Goal: Task Accomplishment & Management: Manage account settings

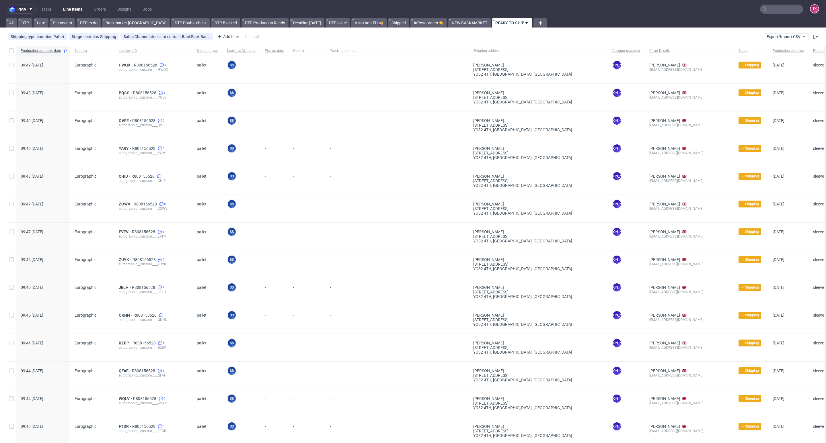
click at [74, 11] on link "Line Items" at bounding box center [73, 9] width 26 height 9
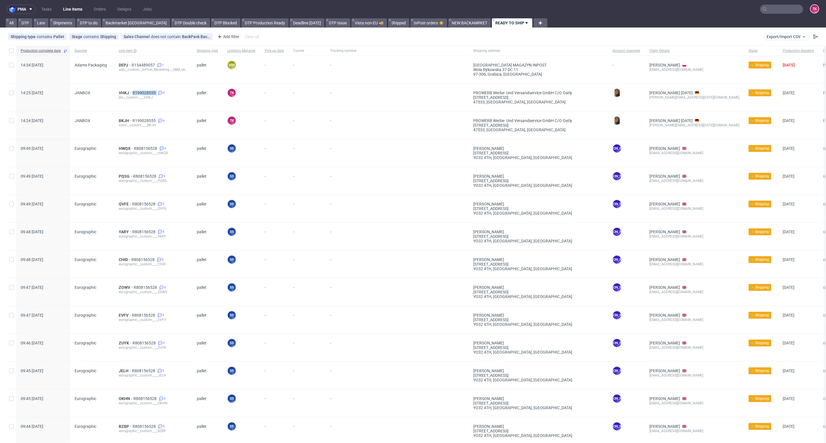
drag, startPoint x: 131, startPoint y: 85, endPoint x: 155, endPoint y: 87, distance: 24.4
click at [155, 87] on div "VHKJ R199028555 4 jbx__custom____VHKJ" at bounding box center [153, 98] width 78 height 28
copy div "R199028555"
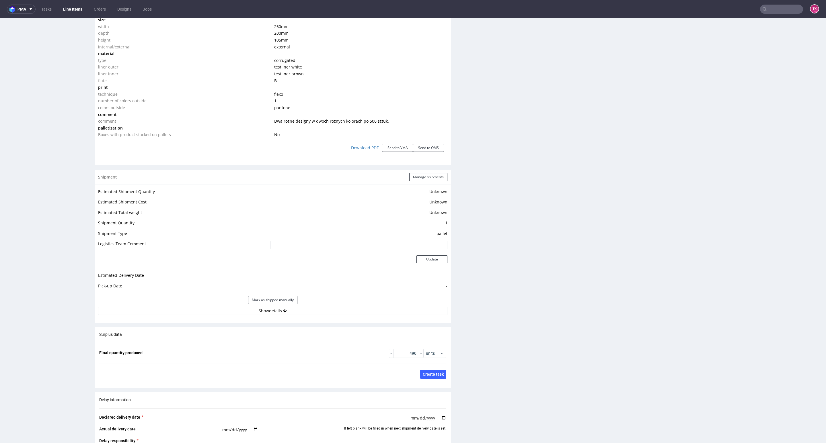
scroll to position [645, 0]
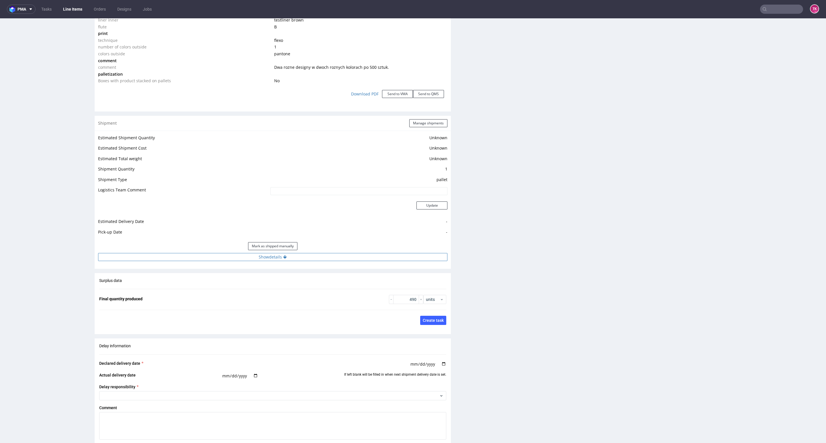
click at [399, 256] on button "Show details" at bounding box center [272, 257] width 349 height 8
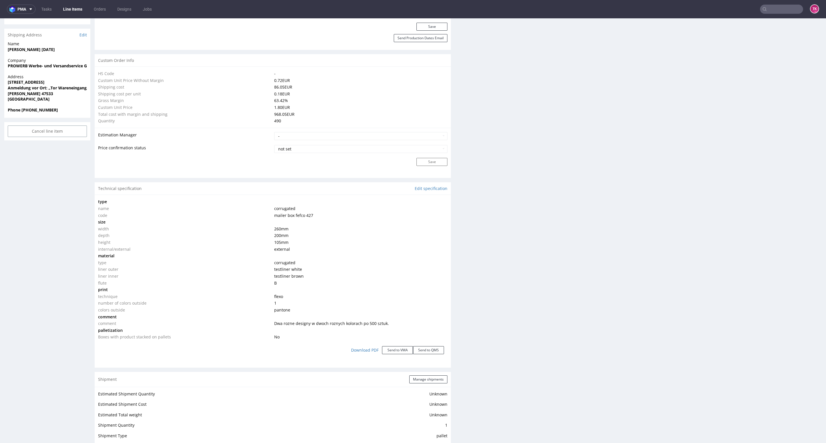
scroll to position [430, 0]
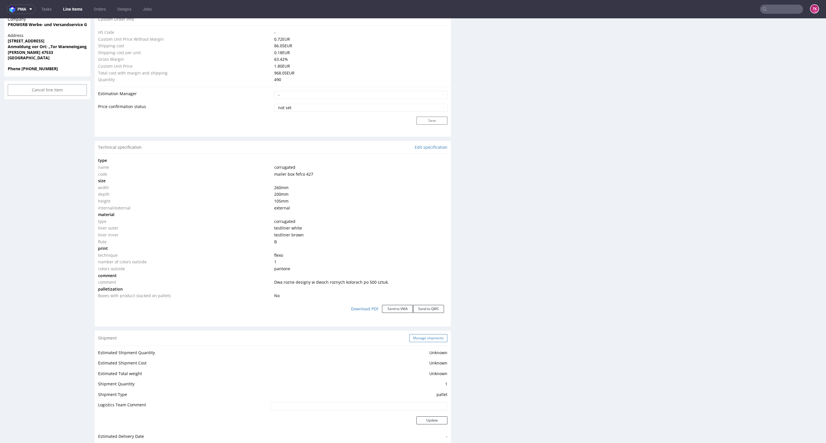
click at [429, 338] on button "Manage shipments" at bounding box center [428, 338] width 38 height 8
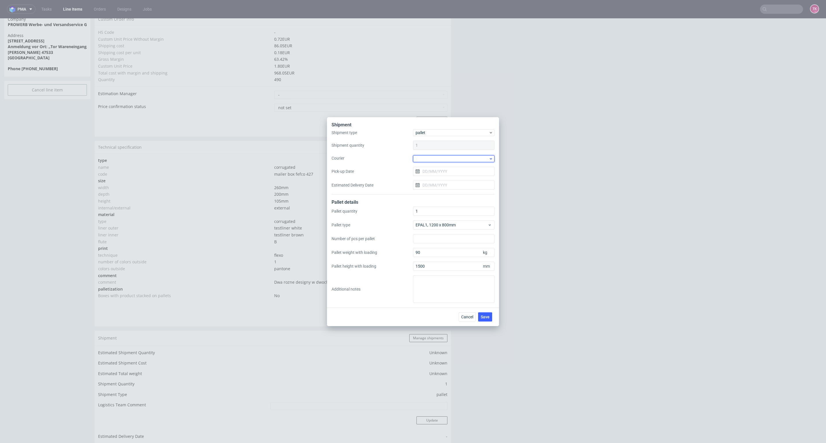
click at [439, 161] on div at bounding box center [453, 158] width 81 height 7
click at [439, 190] on div "DB Schenker" at bounding box center [453, 191] width 77 height 10
drag, startPoint x: 444, startPoint y: 171, endPoint x: 445, endPoint y: 175, distance: 3.8
click at [444, 172] on input "Pick-up Date" at bounding box center [453, 170] width 81 height 9
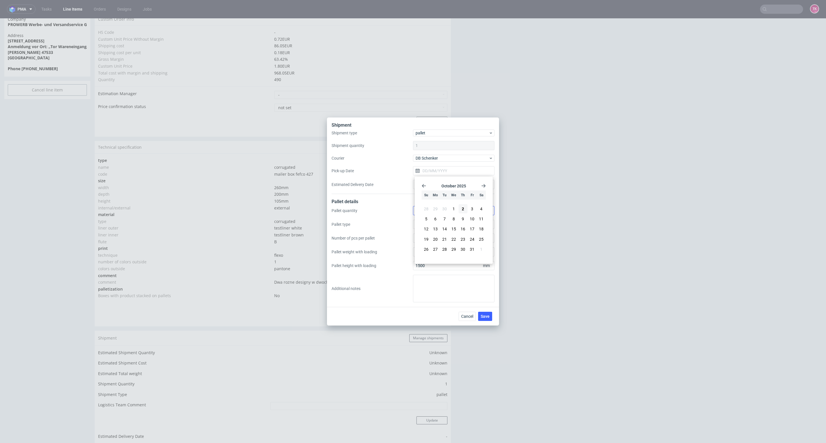
click at [475, 210] on button "3" at bounding box center [472, 209] width 9 height 9
type input "[DATE]"
click at [487, 312] on button "Save" at bounding box center [485, 316] width 14 height 9
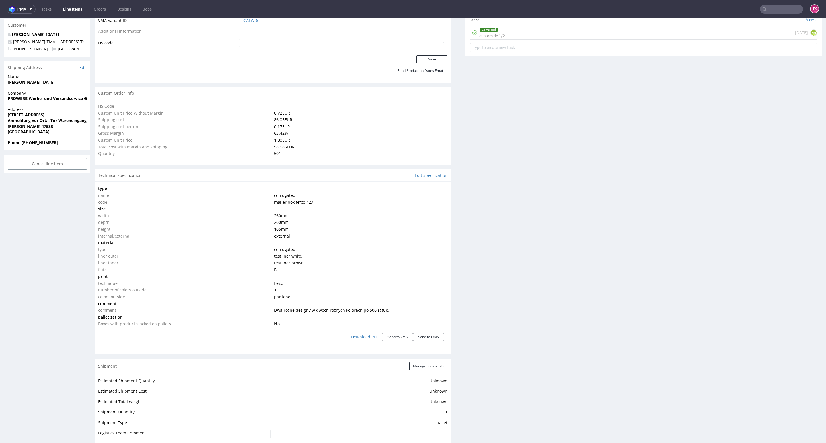
scroll to position [387, 0]
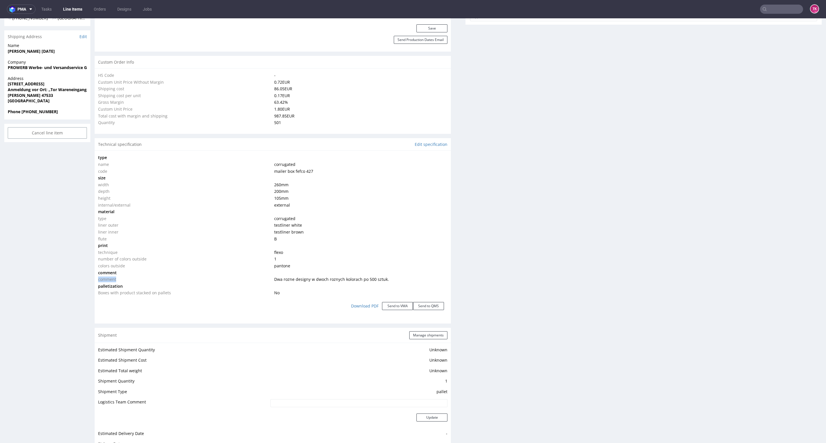
drag, startPoint x: 270, startPoint y: 280, endPoint x: 466, endPoint y: 269, distance: 195.9
click at [450, 270] on div "Progress Payment Due Design - DTP - Batch - Production - Waybill - Shipment - "…" at bounding box center [458, 277] width 727 height 1254
click at [466, 269] on div "Production Files - Design Spit Spit request impossible Box design not found, un…" at bounding box center [644, 251] width 356 height 1037
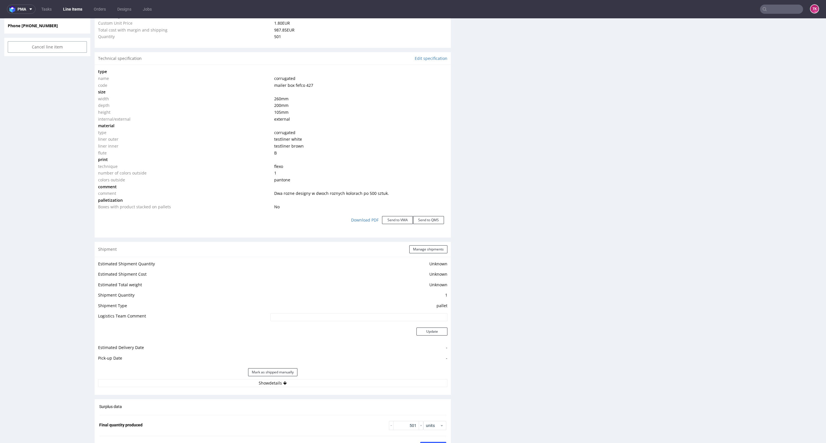
click at [333, 390] on div "Estimated Shipment Quantity Unknown Estimated Shipment Cost Unknown Estimated T…" at bounding box center [273, 324] width 356 height 134
click at [333, 385] on button "Show details" at bounding box center [272, 383] width 349 height 8
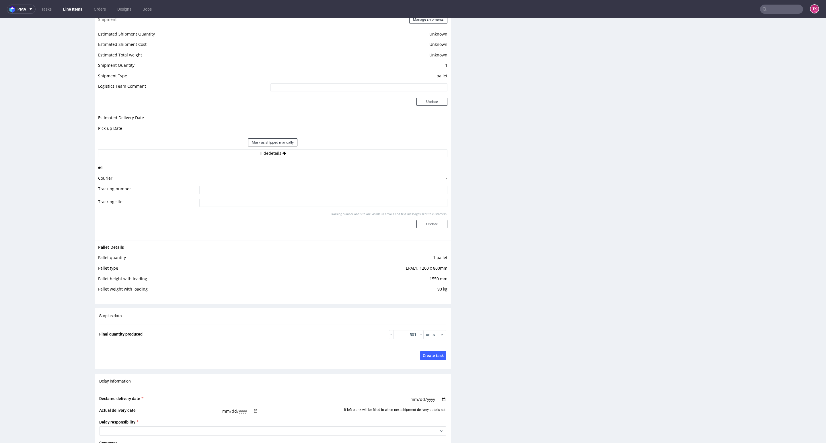
scroll to position [688, 0]
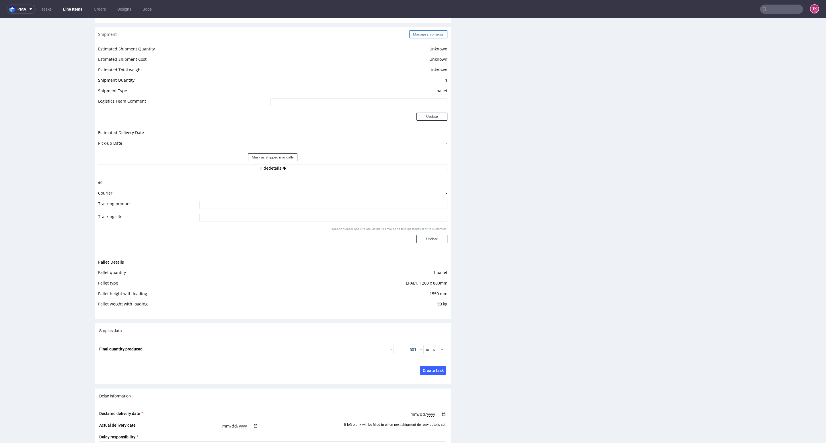
click at [420, 37] on button "Manage shipments" at bounding box center [428, 34] width 38 height 8
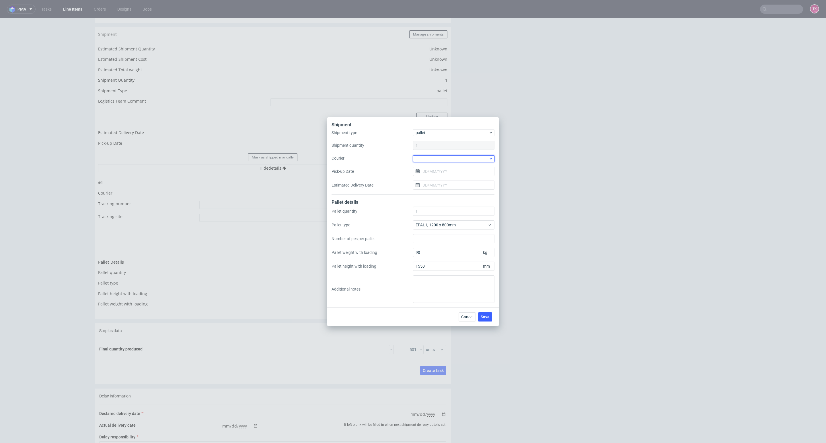
click at [453, 157] on div at bounding box center [453, 158] width 81 height 7
click at [445, 192] on div "DB Schenker" at bounding box center [453, 191] width 77 height 10
click at [444, 172] on input "Pick-up Date" at bounding box center [453, 170] width 81 height 9
click at [470, 210] on button "3" at bounding box center [472, 209] width 9 height 9
type input "[DATE]"
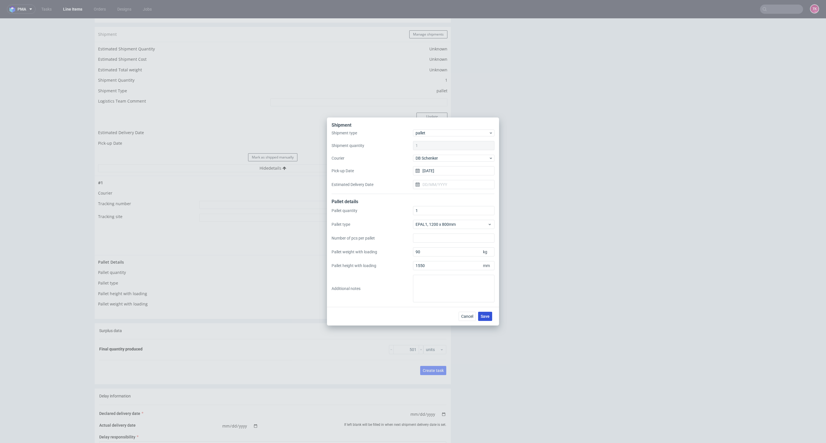
click at [486, 318] on span "Save" at bounding box center [485, 317] width 9 height 4
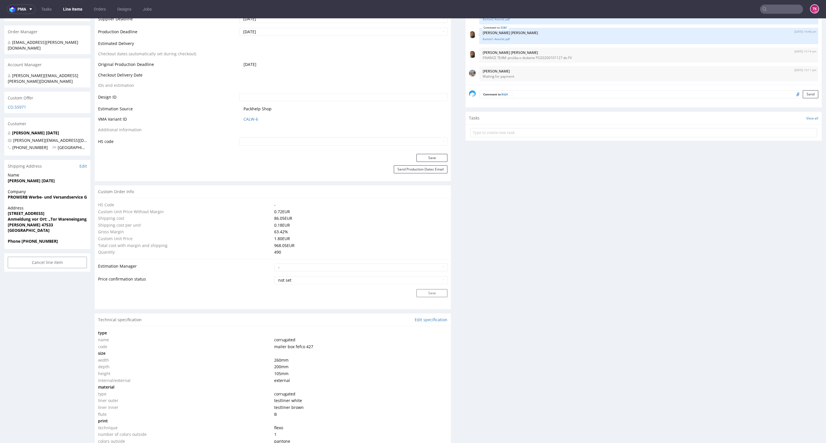
scroll to position [258, 0]
drag, startPoint x: 5, startPoint y: 190, endPoint x: 3, endPoint y: 196, distance: 6.0
click at [3, 196] on div "R199028555 25.08.2025 11:23 AM BKJH DID PH PRO Integration Item PHI-PH00-A08969…" at bounding box center [413, 429] width 826 height 1309
copy strong "PROWERB Werbe- und Versandservice GmbH c/o Oatly"
drag, startPoint x: 5, startPoint y: 203, endPoint x: 13, endPoint y: 213, distance: 12.1
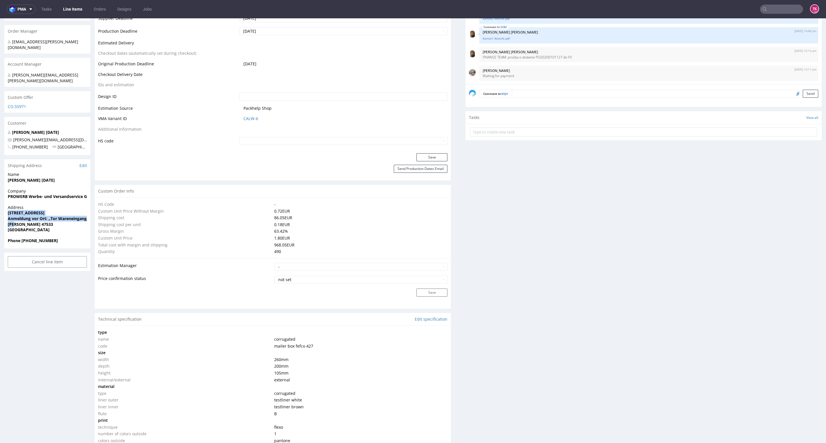
click at [13, 213] on div "Address Huissener Str. 7-9 Anmeldung vor Ort: „Tor Wareneingang/Incoming goods"…" at bounding box center [47, 221] width 86 height 33
click at [1, 204] on div "R199028555 25.08.2025 11:23 AM BKJH DID PH PRO Integration Item PHI-PH00-A08969…" at bounding box center [413, 429] width 826 height 1309
click at [3, 201] on div "R199028555 25.08.2025 11:23 AM BKJH DID PH PRO Integration Item PHI-PH00-A08969…" at bounding box center [413, 429] width 826 height 1309
click at [9, 210] on strong "[STREET_ADDRESS]" at bounding box center [26, 212] width 37 height 5
click at [5, 205] on div "Address Huissener Str. 7-9 Anmeldung vor Ort: „Tor Wareneingang/Incoming goods"…" at bounding box center [47, 221] width 86 height 33
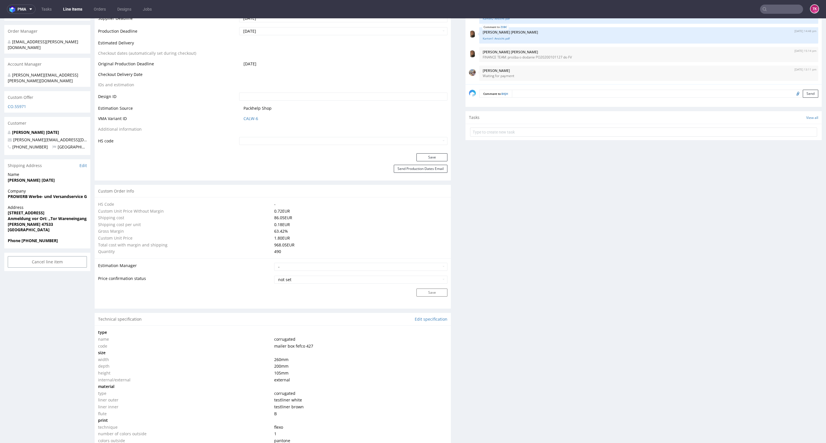
click at [34, 222] on span "Kleve 47533" at bounding box center [47, 225] width 79 height 6
drag, startPoint x: 4, startPoint y: 204, endPoint x: 34, endPoint y: 215, distance: 31.5
click at [34, 215] on div "Address Huissener Str. 7-9 Anmeldung vor Ort: „Tor Wareneingang/Incoming goods"…" at bounding box center [47, 221] width 86 height 33
copy p "Huissener Str. 7-9 Anmeldung vor Ort: „Tor Wareneingang/Incoming goods" Kleve 4…"
drag, startPoint x: 70, startPoint y: 127, endPoint x: 0, endPoint y: 127, distance: 70.0
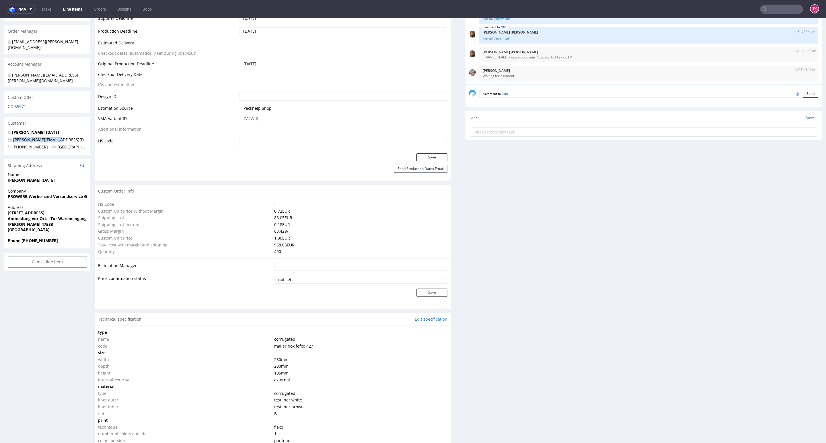
click at [0, 127] on div "R199028555 25.08.2025 11:23 AM BKJH DID PH PRO Integration Item PHI-PH00-A08969…" at bounding box center [413, 429] width 826 height 1309
copy span "[PERSON_NAME][EMAIL_ADDRESS][DATE][DOMAIN_NAME]"
drag, startPoint x: 21, startPoint y: 228, endPoint x: 73, endPoint y: 231, distance: 52.6
click at [74, 238] on span "Phone [PHONE_NUMBER]" at bounding box center [47, 241] width 79 height 6
copy strong "[PHONE_NUMBER]"
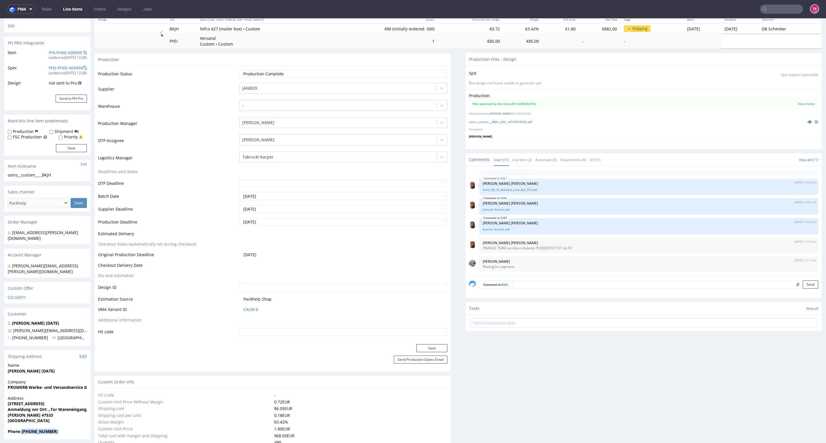
scroll to position [0, 0]
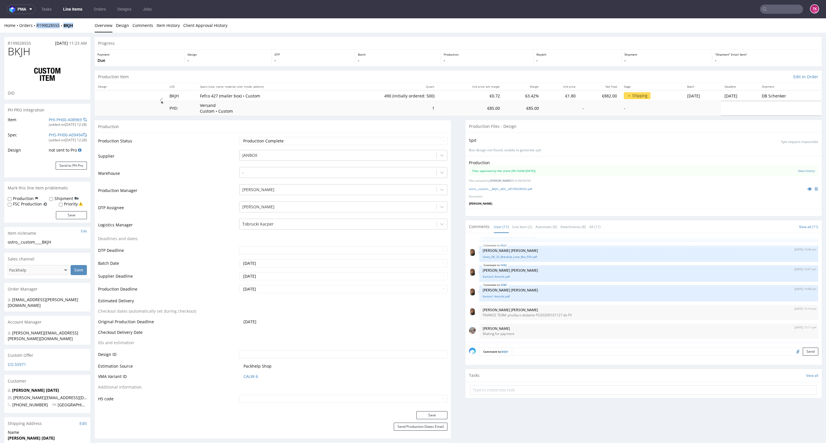
drag, startPoint x: 83, startPoint y: 23, endPoint x: 34, endPoint y: 28, distance: 49.0
click at [34, 28] on div "Home Orders R199028555 BKJH Overview Design Comments Item History Client Approv…" at bounding box center [413, 25] width 826 height 14
copy div "R199028555 BKJH"
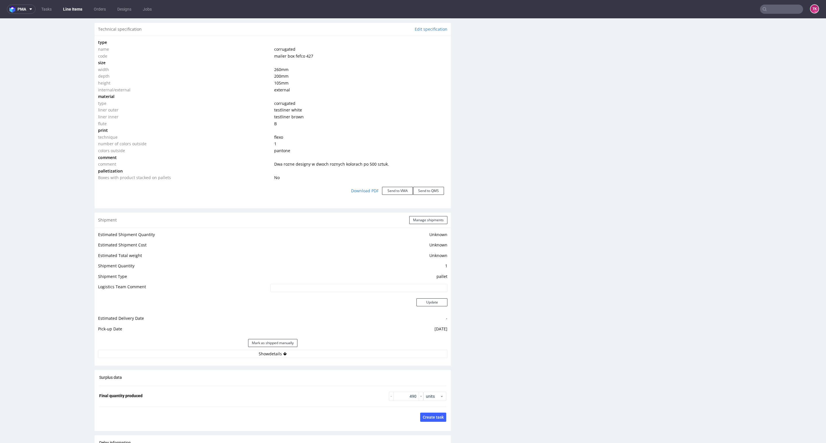
scroll to position [645, 0]
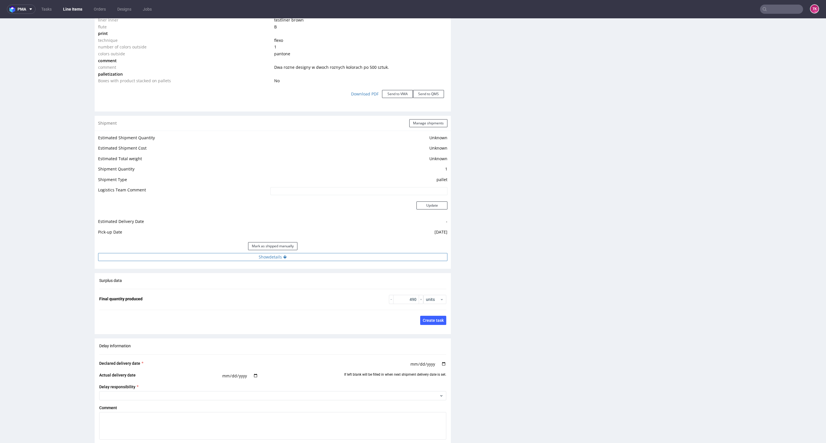
drag, startPoint x: 337, startPoint y: 253, endPoint x: 333, endPoint y: 262, distance: 9.5
click at [337, 254] on button "Show details" at bounding box center [272, 257] width 349 height 8
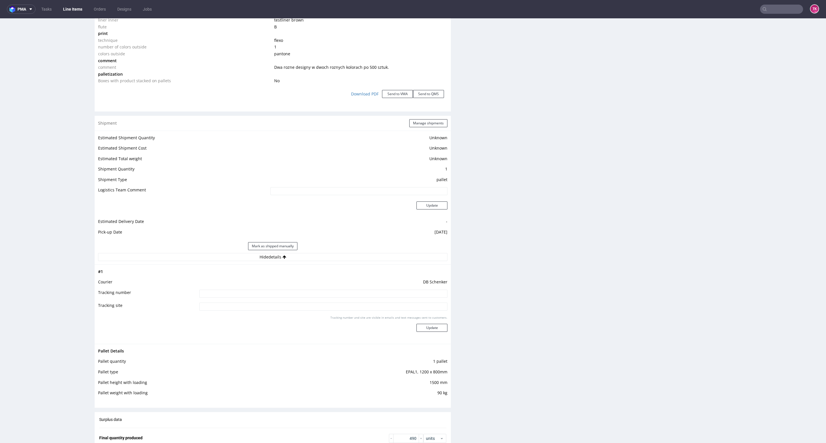
click at [318, 295] on input at bounding box center [323, 294] width 248 height 8
paste input "PLWAW510004235"
type input "PLWAW510004235"
click at [438, 331] on button "Update" at bounding box center [432, 328] width 31 height 8
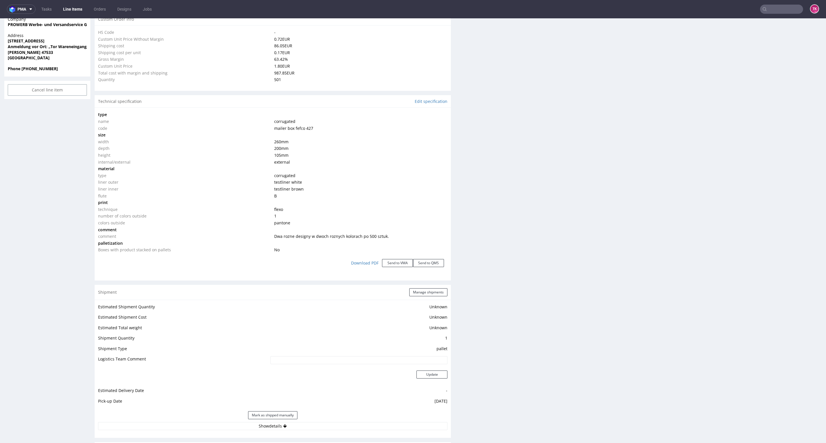
scroll to position [516, 0]
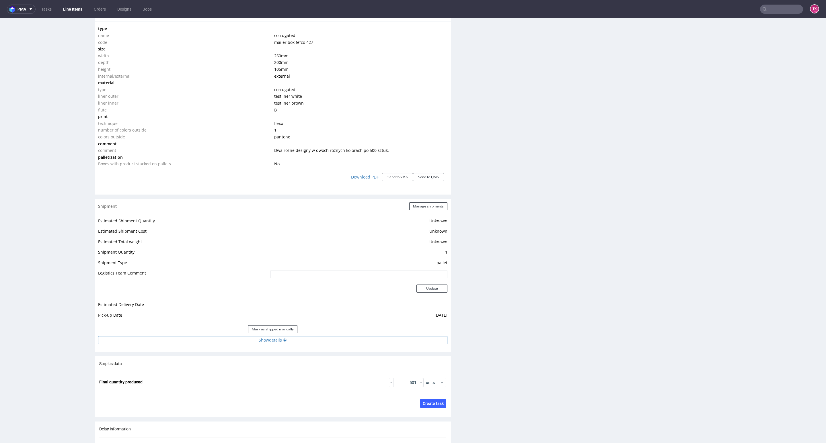
click at [365, 342] on button "Show details" at bounding box center [272, 340] width 349 height 8
click at [301, 377] on input at bounding box center [323, 377] width 248 height 8
paste input "PLWAW510004235"
type input "PLWAW510004235"
click at [408, 409] on div "Tracking number and site are visible in emails and text messages sent to custom…" at bounding box center [323, 409] width 248 height 21
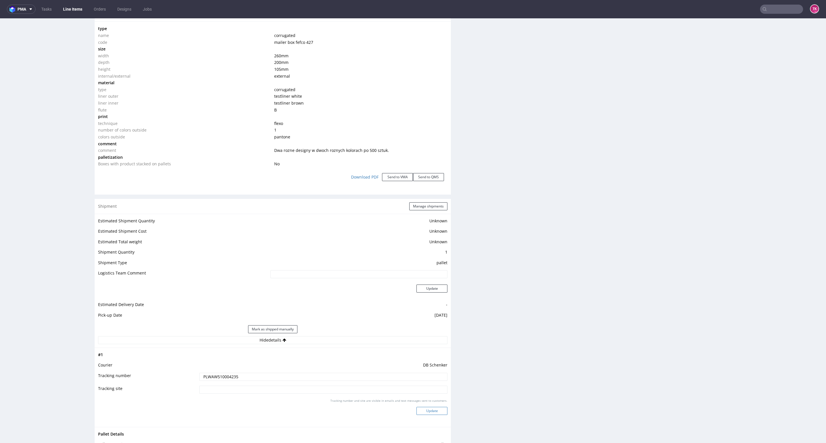
click at [417, 411] on button "Update" at bounding box center [432, 411] width 31 height 8
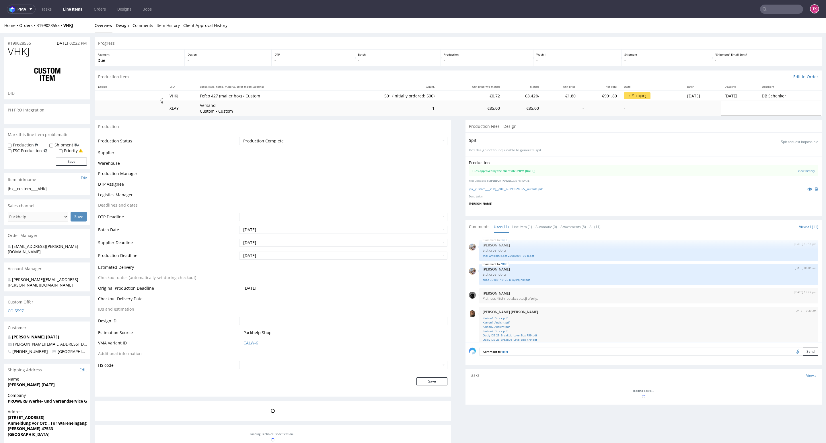
scroll to position [142, 0]
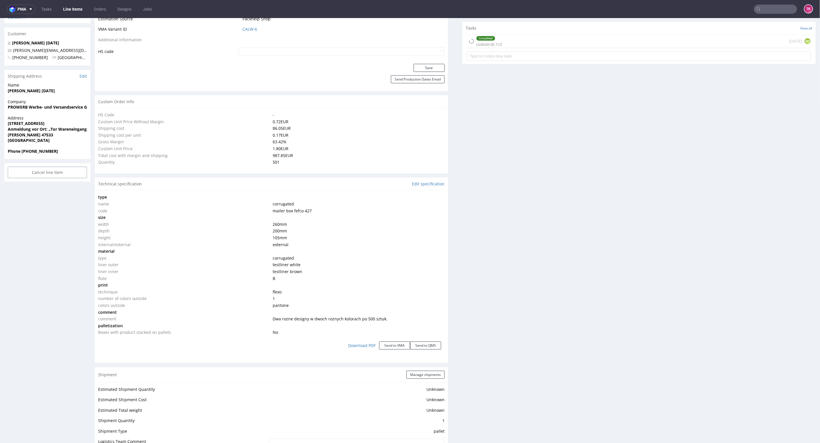
click at [65, 15] on nav "pma Tasks Line Items Orders Designs Jobs TK" at bounding box center [410, 9] width 820 height 18
click at [71, 11] on link "Line Items" at bounding box center [73, 9] width 26 height 9
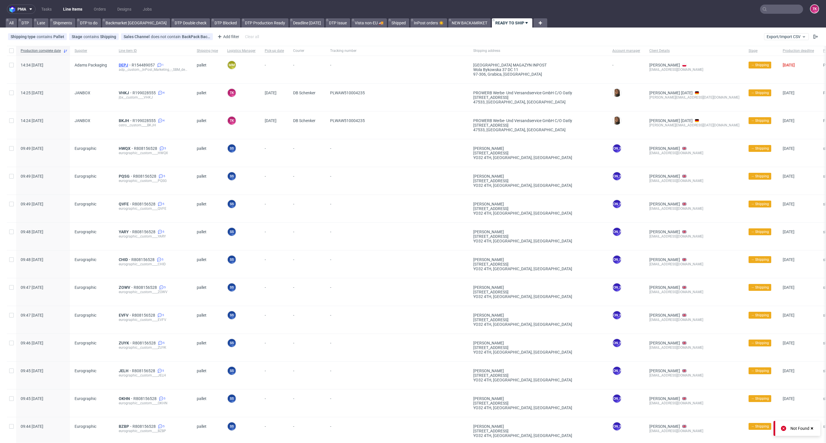
click at [126, 64] on span "DEPJ" at bounding box center [125, 65] width 13 height 5
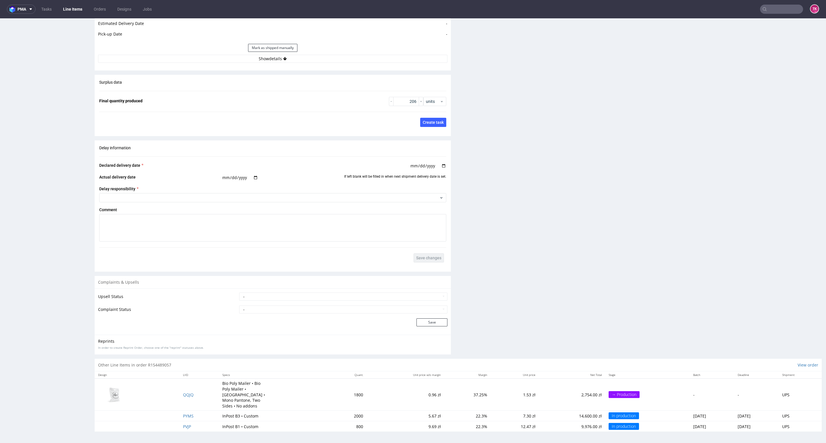
scroll to position [1, 0]
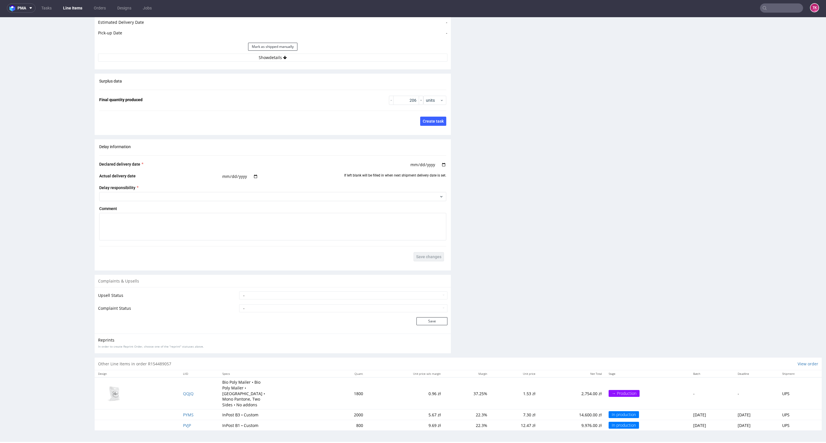
click at [358, 53] on div "Mark as shipped manually" at bounding box center [272, 47] width 349 height 14
click at [358, 59] on button "Show details" at bounding box center [272, 58] width 349 height 8
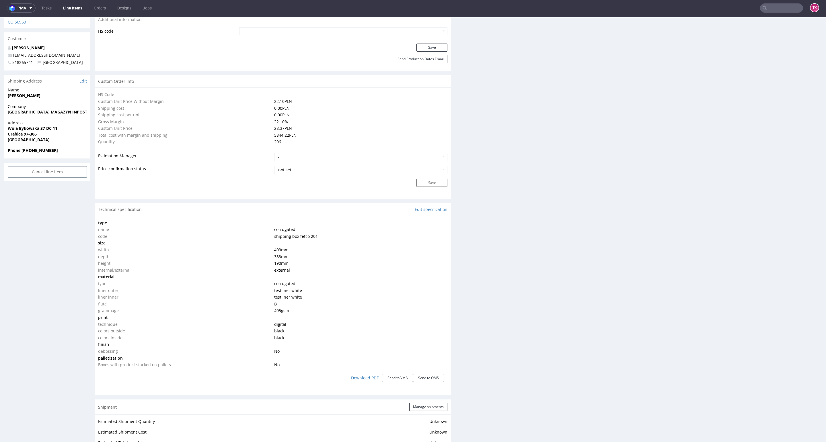
scroll to position [430, 0]
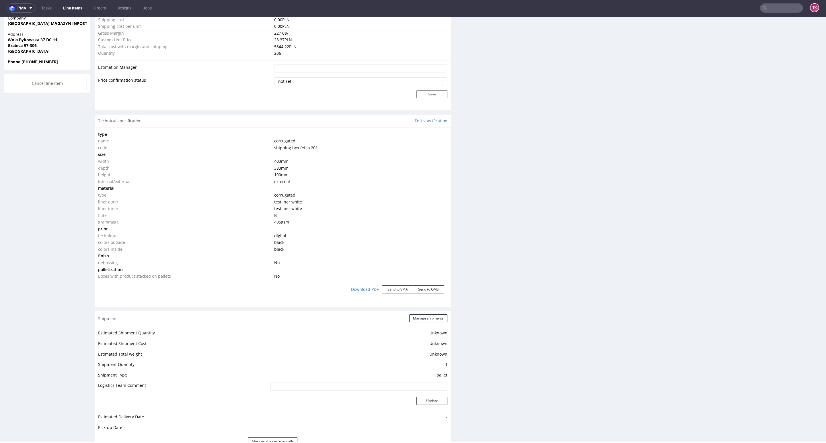
click at [74, 9] on link "Line Items" at bounding box center [73, 7] width 26 height 9
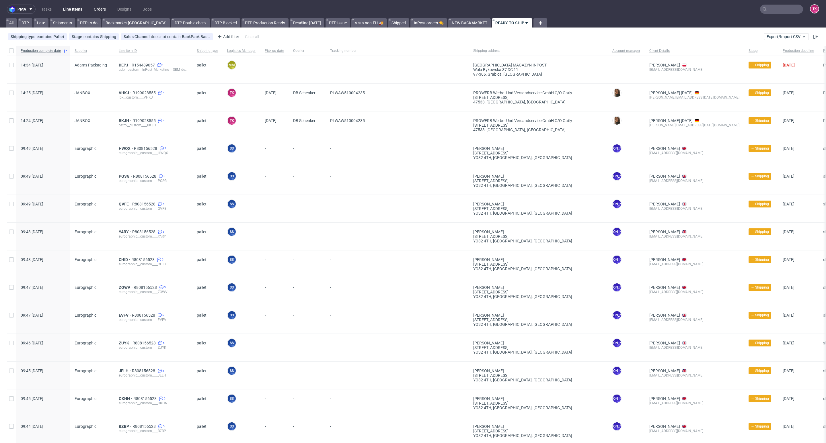
click at [93, 8] on link "Orders" at bounding box center [99, 9] width 19 height 9
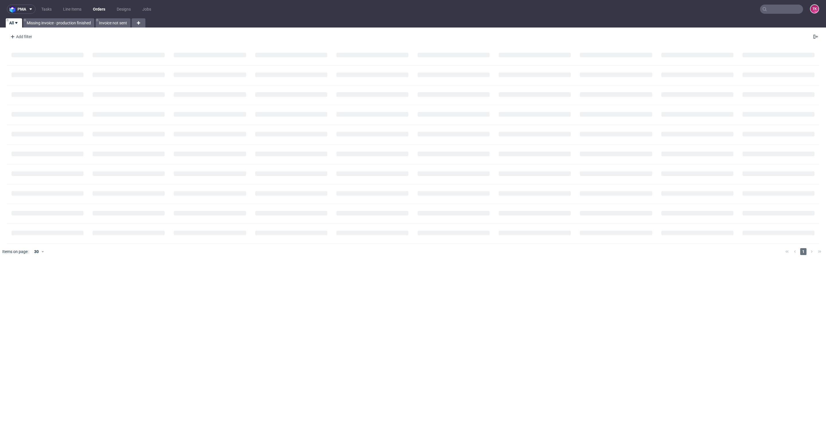
click at [86, 9] on ul "Tasks Line Items Orders Designs Jobs" at bounding box center [96, 9] width 121 height 9
click at [80, 10] on link "Line Items" at bounding box center [72, 9] width 25 height 9
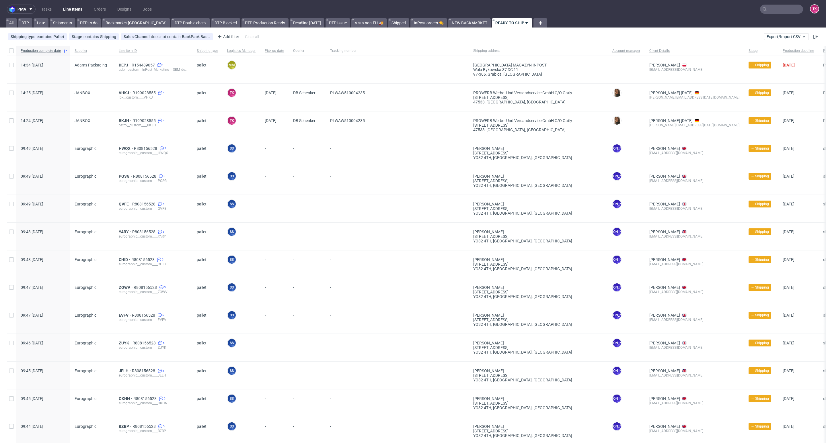
click at [769, 8] on input "text" at bounding box center [781, 9] width 43 height 9
paste input "R394840077"
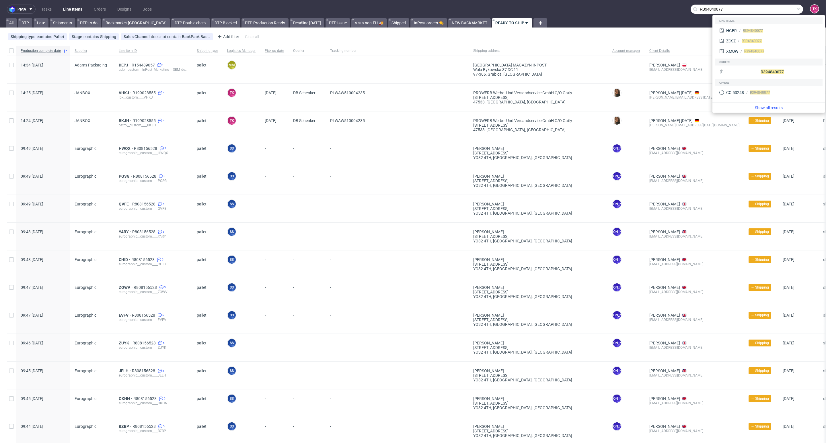
type input "R394840077"
drag, startPoint x: 745, startPoint y: 22, endPoint x: 744, endPoint y: 27, distance: 5.3
click at [744, 23] on div "Line items" at bounding box center [769, 20] width 108 height 7
click at [744, 27] on div "HGER R394840077" at bounding box center [768, 31] width 103 height 10
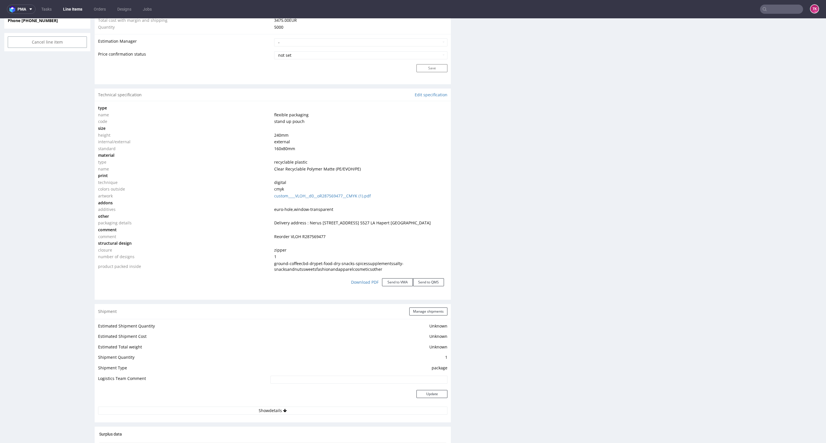
scroll to position [473, 0]
drag, startPoint x: 266, startPoint y: 223, endPoint x: 397, endPoint y: 219, distance: 130.6
click at [393, 220] on tr "packaging details Delivery address : Nerus Smaragdweg 31 5527 LA Hapert Netherl…" at bounding box center [272, 222] width 349 height 7
click at [403, 221] on td "Delivery address : Nerus Smaragdweg 31 5527 LA Hapert Netherlands" at bounding box center [360, 222] width 175 height 7
click at [83, 5] on link "Line Items" at bounding box center [73, 9] width 26 height 9
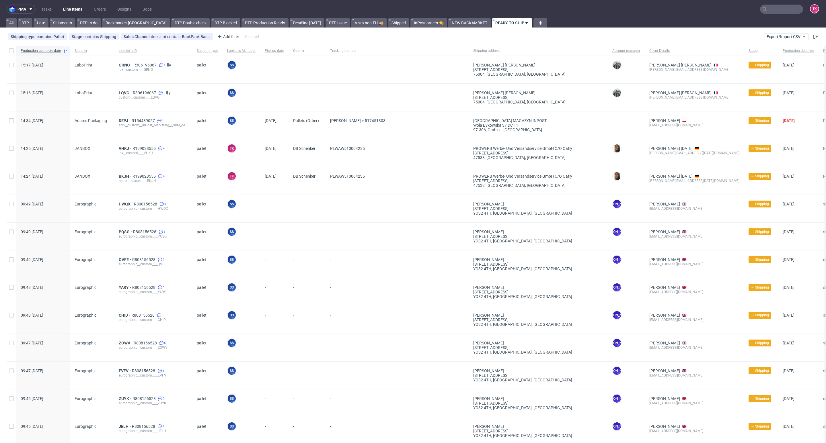
drag, startPoint x: 120, startPoint y: 95, endPoint x: 182, endPoint y: 83, distance: 62.2
click at [182, 83] on div "GRNO R306196067 1 jbx__custom____GRNO" at bounding box center [153, 70] width 78 height 28
drag, startPoint x: 127, startPoint y: 85, endPoint x: 161, endPoint y: 86, distance: 33.9
click at [161, 86] on div "LQVG R306196067 1 custom__custom____LQVG" at bounding box center [153, 98] width 78 height 28
copy div "R306196067"
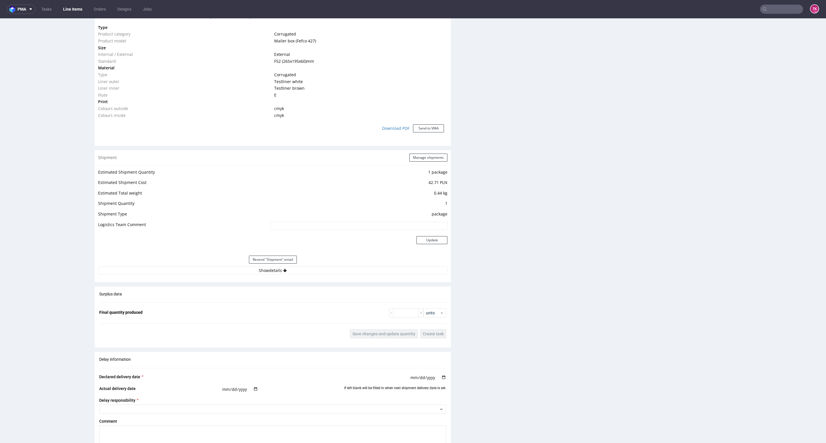
scroll to position [473, 0]
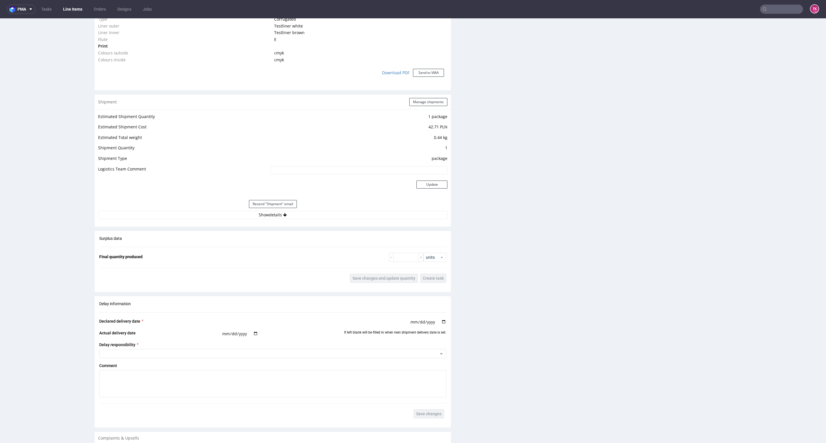
click at [355, 204] on div "Estimated Shipment Quantity 1 package Estimated Shipment Cost 42.71 PLN Estimat…" at bounding box center [273, 166] width 356 height 113
click at [356, 208] on div "Resend "Shipment" email" at bounding box center [272, 204] width 349 height 14
click at [361, 218] on button "Show details" at bounding box center [272, 215] width 349 height 8
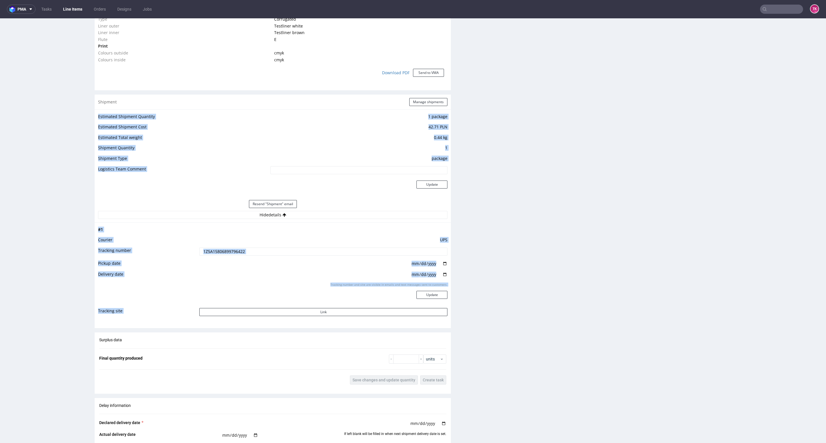
click at [313, 262] on td "[DATE]" at bounding box center [323, 265] width 250 height 11
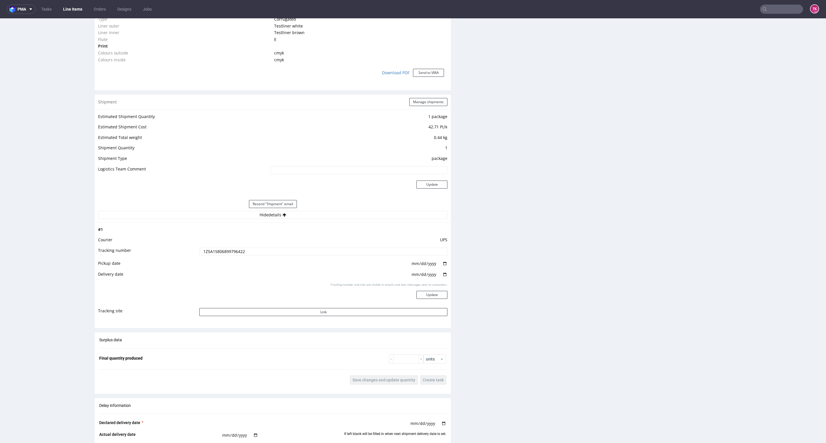
click at [229, 251] on input "1Z5A15806899796422" at bounding box center [323, 252] width 248 height 8
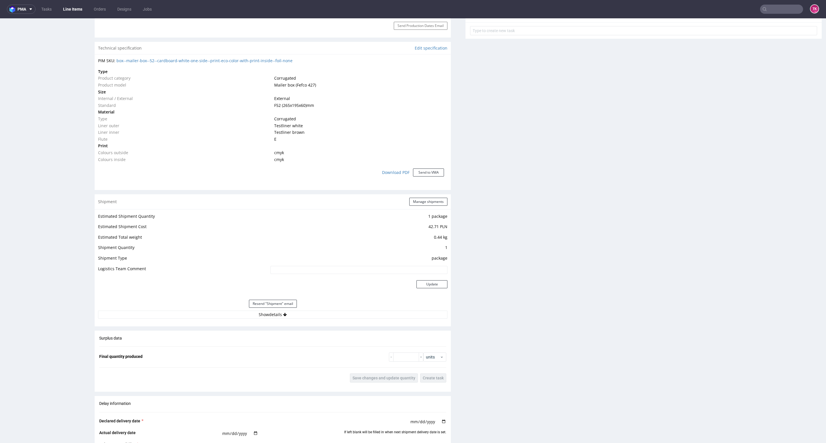
scroll to position [473, 0]
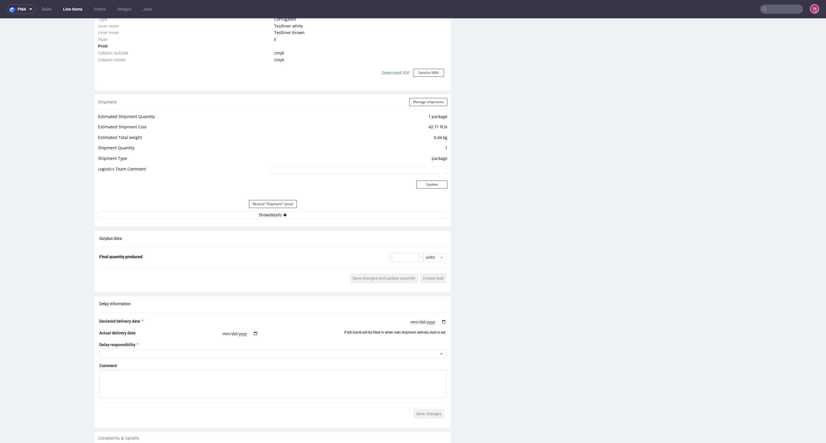
click at [271, 219] on div "Estimated Shipment Quantity 1 package Estimated Shipment Cost 42.71 PLN Estimat…" at bounding box center [273, 166] width 356 height 113
click at [271, 219] on button "Show details" at bounding box center [272, 215] width 349 height 8
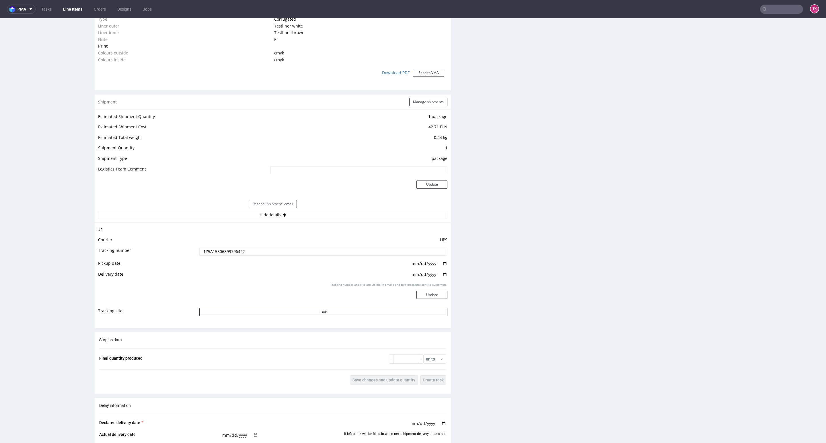
drag, startPoint x: 233, startPoint y: 247, endPoint x: 231, endPoint y: 251, distance: 4.4
click at [231, 250] on td "1Z5A15806899796422" at bounding box center [323, 253] width 250 height 13
click at [231, 251] on input "1Z5A15806899796422" at bounding box center [323, 252] width 248 height 8
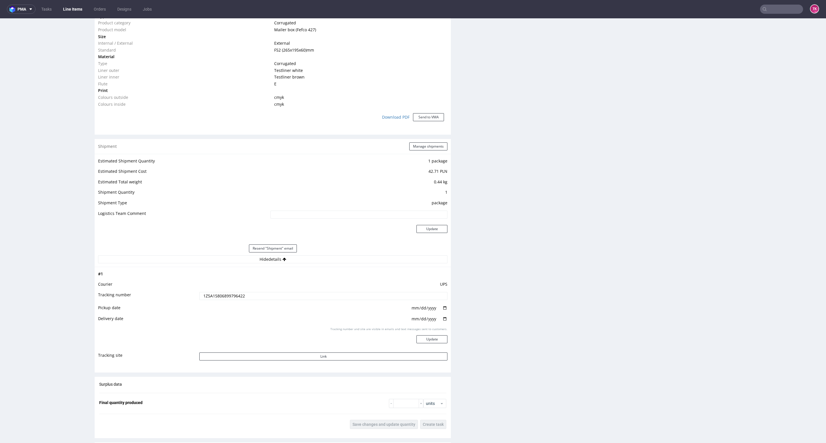
scroll to position [387, 0]
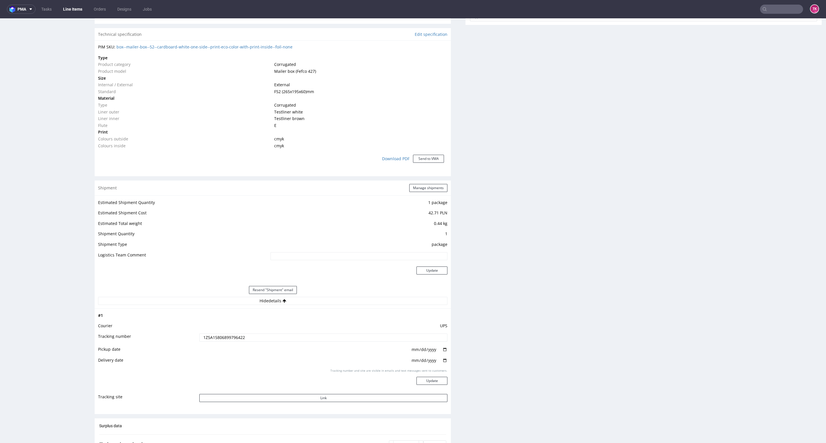
click at [240, 334] on td "1Z5A15806899796422" at bounding box center [323, 339] width 250 height 13
click at [236, 337] on input "1Z5A15806899796422" at bounding box center [323, 338] width 248 height 8
click at [773, 9] on input "text" at bounding box center [781, 9] width 43 height 9
paste input "1Z5A15806898437928"
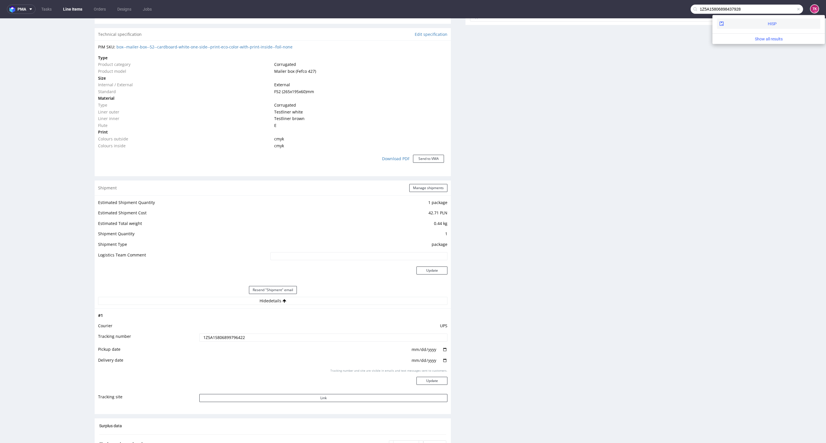
type input "1Z5A15806898437928"
click at [748, 23] on div "HISP" at bounding box center [768, 24] width 103 height 10
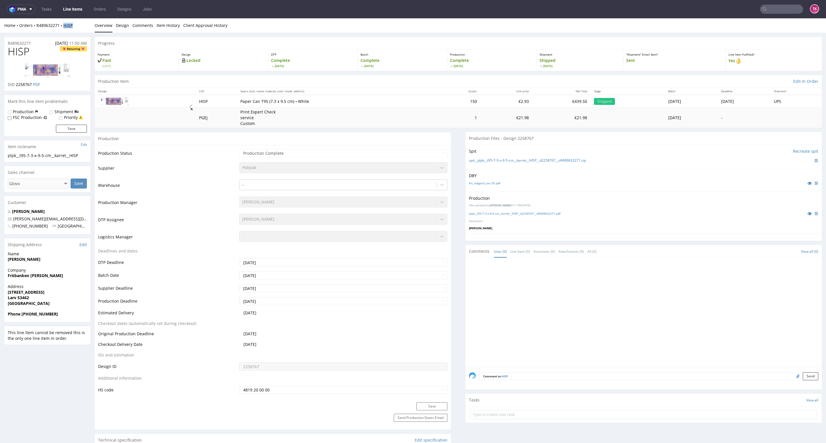
drag, startPoint x: 81, startPoint y: 26, endPoint x: 63, endPoint y: 27, distance: 17.8
click at [64, 26] on div "Home Orders R489632271 HISP" at bounding box center [47, 26] width 86 height 6
copy strong "HISP"
drag, startPoint x: 35, startPoint y: 29, endPoint x: 57, endPoint y: 29, distance: 21.8
click at [57, 29] on div "Home Orders R489632271 HISP Overview Design Comments Item History Client Approv…" at bounding box center [413, 25] width 826 height 14
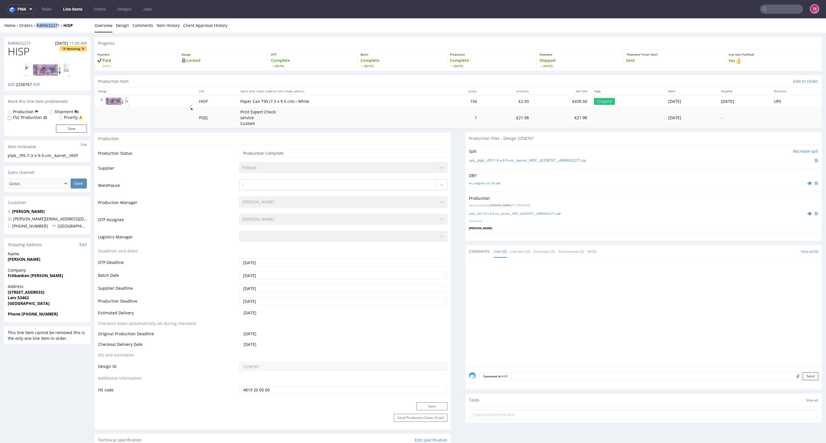
copy link "R48963227"
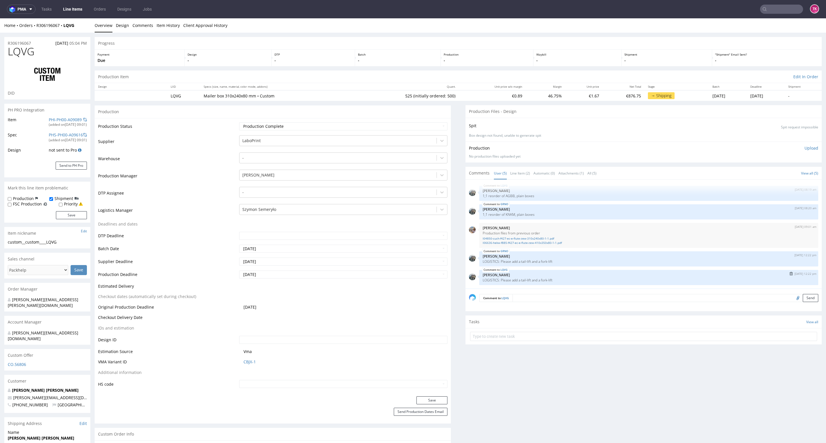
drag, startPoint x: 486, startPoint y: 277, endPoint x: 561, endPoint y: 279, distance: 75.7
click at [550, 275] on p "[PERSON_NAME]" at bounding box center [649, 275] width 332 height 4
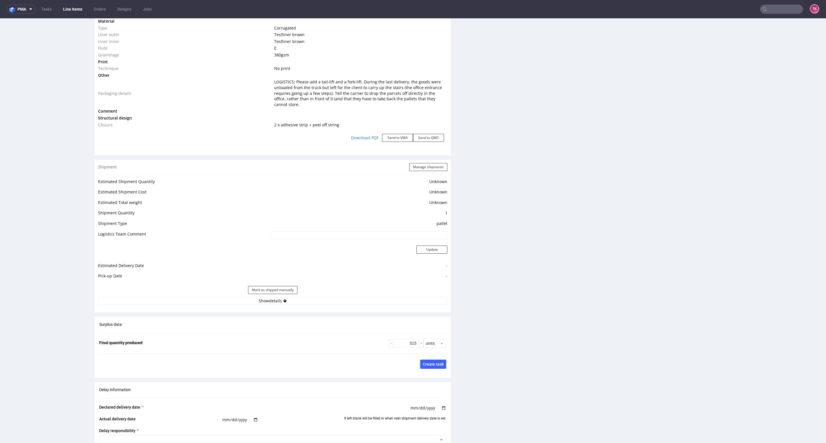
scroll to position [688, 0]
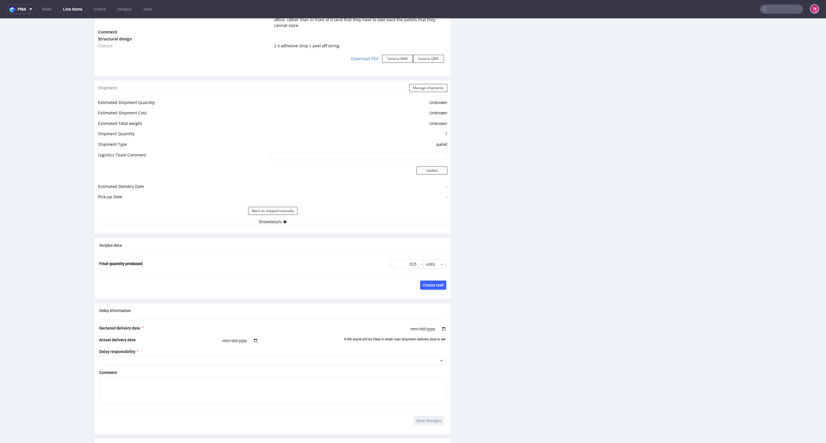
click at [347, 221] on div "Estimated Shipment Quantity Unknown Estimated Shipment Cost Unknown Estimated T…" at bounding box center [273, 163] width 356 height 134
click at [392, 204] on div "Mark as shipped manually" at bounding box center [272, 211] width 349 height 14
click at [389, 212] on div "Mark as shipped manually" at bounding box center [272, 211] width 349 height 14
click at [389, 218] on button "Show details" at bounding box center [272, 222] width 349 height 8
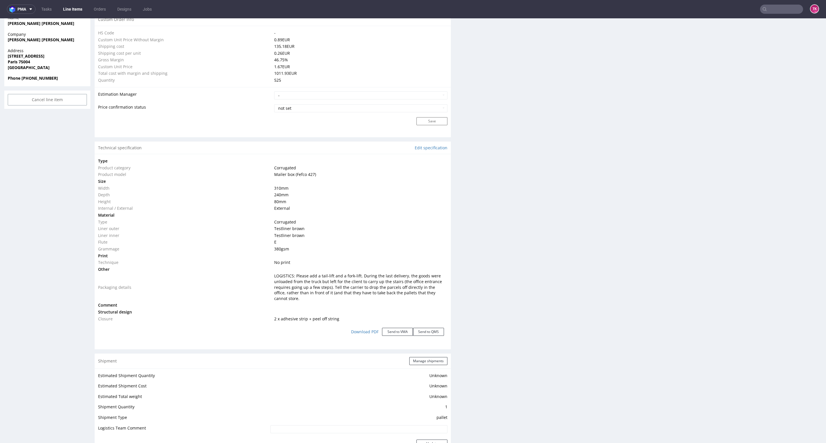
scroll to position [430, 0]
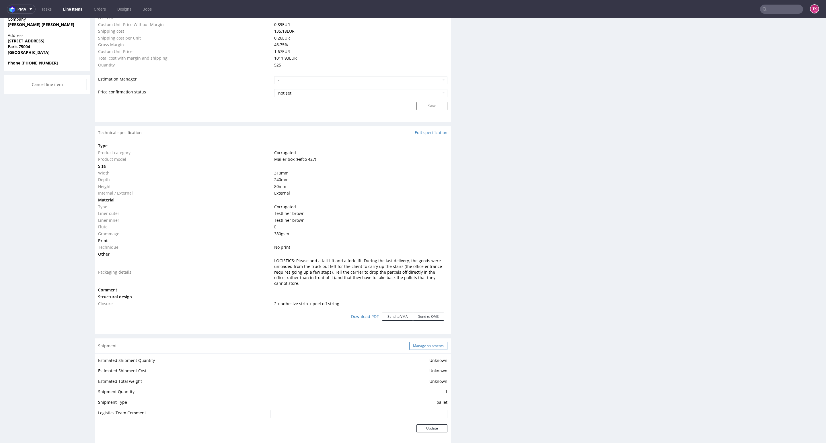
click at [424, 342] on button "Manage shipments" at bounding box center [428, 346] width 38 height 8
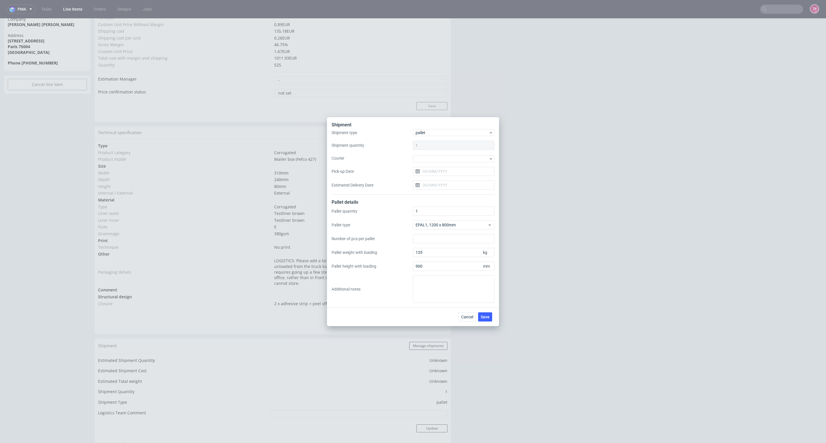
drag, startPoint x: 468, startPoint y: 163, endPoint x: 464, endPoint y: 158, distance: 6.1
click at [468, 163] on div "Shipment type pallet Shipment quantity 1 Courier Pick-up Date Estimated Deliver…" at bounding box center [413, 161] width 163 height 65
drag, startPoint x: 464, startPoint y: 158, endPoint x: 460, endPoint y: 163, distance: 6.5
click at [464, 159] on div at bounding box center [453, 158] width 81 height 7
click at [446, 190] on div "DB Schenker" at bounding box center [453, 191] width 77 height 10
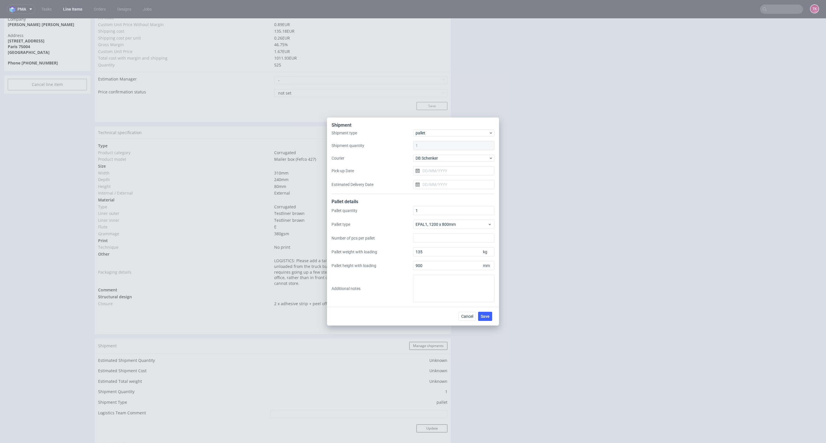
click at [446, 176] on div "Shipment type pallet Shipment quantity 1 Courier DB Schenker Pick-up Date Estim…" at bounding box center [413, 162] width 163 height 65
click at [446, 172] on input "Pick-up Date" at bounding box center [453, 170] width 81 height 9
click at [471, 209] on span "3" at bounding box center [472, 209] width 2 height 6
type input "[DATE]"
click at [488, 319] on button "Save" at bounding box center [485, 316] width 14 height 9
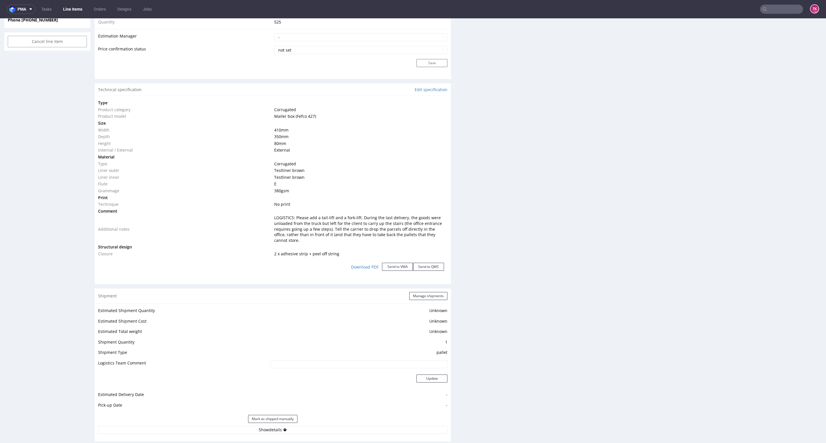
scroll to position [688, 0]
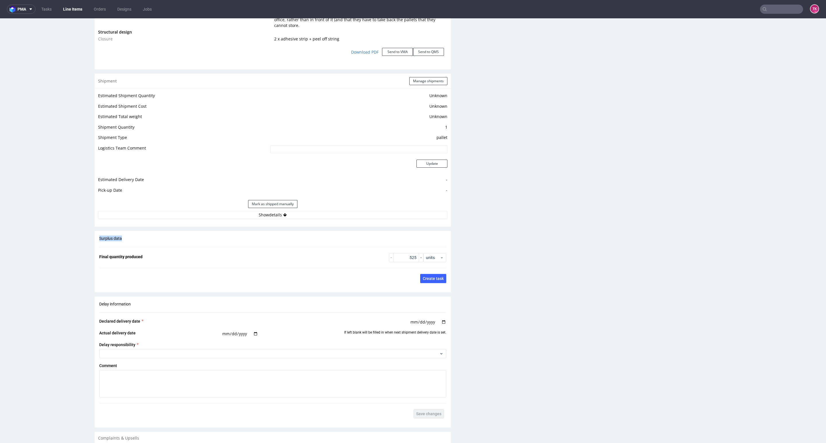
drag, startPoint x: 320, startPoint y: 228, endPoint x: 326, endPoint y: 204, distance: 24.8
drag, startPoint x: 326, startPoint y: 204, endPoint x: 327, endPoint y: 207, distance: 3.5
click at [327, 207] on div "Estimated Shipment Quantity Unknown Estimated Shipment Cost Unknown Estimated T…" at bounding box center [273, 156] width 356 height 134
click at [329, 211] on button "Show details" at bounding box center [272, 215] width 349 height 8
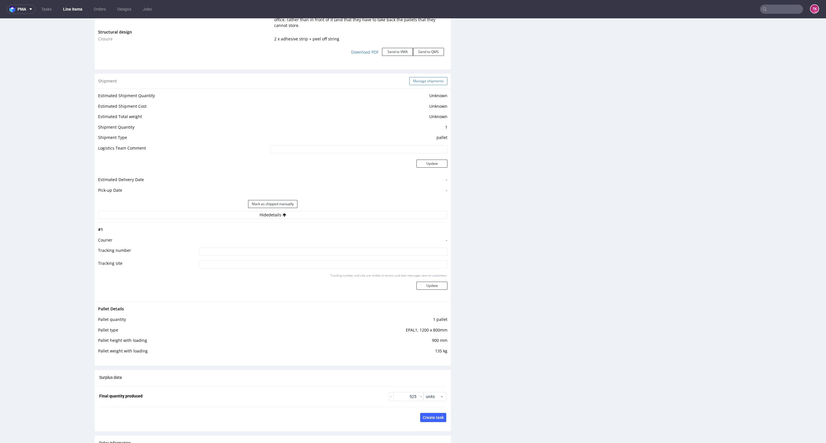
click at [431, 77] on button "Manage shipments" at bounding box center [428, 81] width 38 height 8
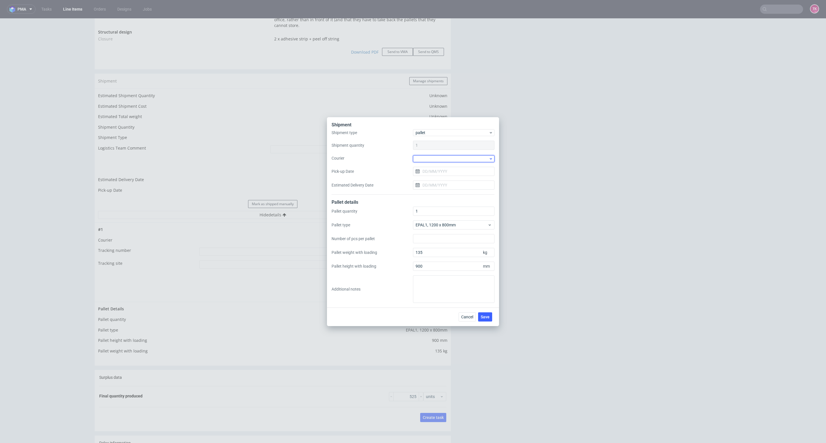
click at [439, 157] on div at bounding box center [453, 158] width 81 height 7
click at [452, 191] on div "DB Schenker" at bounding box center [453, 191] width 77 height 10
click at [453, 177] on div "Shipment type pallet Shipment quantity 1 Courier DB Schenker Pick-up Date Estim…" at bounding box center [413, 162] width 163 height 65
click at [453, 174] on input "Pick-up Date" at bounding box center [453, 170] width 81 height 9
drag, startPoint x: 471, startPoint y: 212, endPoint x: 474, endPoint y: 219, distance: 7.5
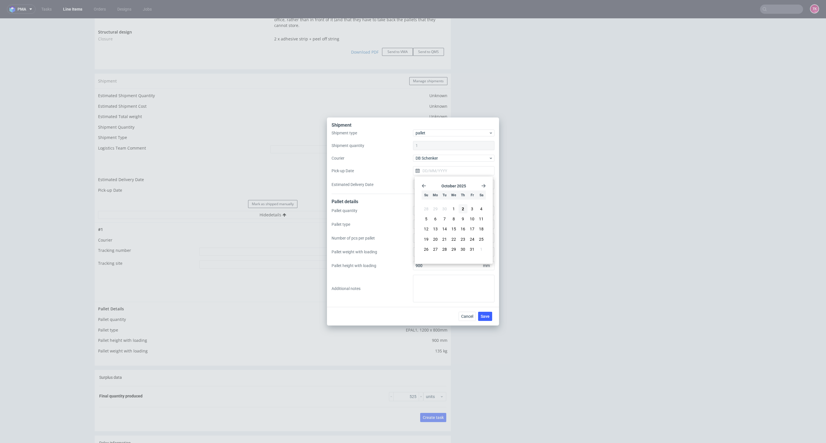
click at [471, 213] on button "3" at bounding box center [472, 209] width 9 height 9
type input "[DATE]"
click at [492, 318] on button "Save" at bounding box center [485, 316] width 14 height 9
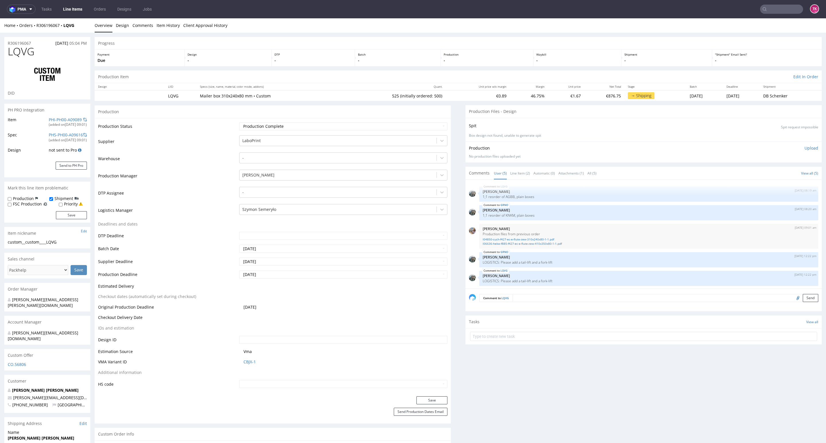
scroll to position [1, 0]
click at [283, 213] on div at bounding box center [337, 209] width 191 height 7
type input "t"
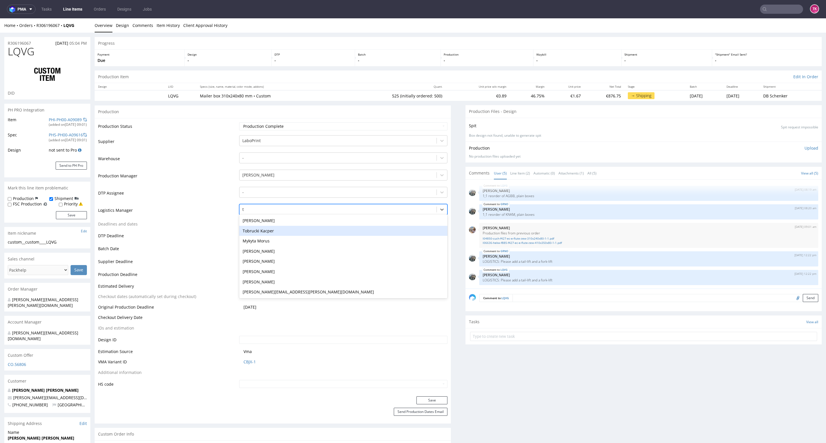
drag, startPoint x: 282, startPoint y: 233, endPoint x: 449, endPoint y: 377, distance: 220.5
click at [283, 234] on div "Tobrucki Kacper" at bounding box center [343, 231] width 208 height 10
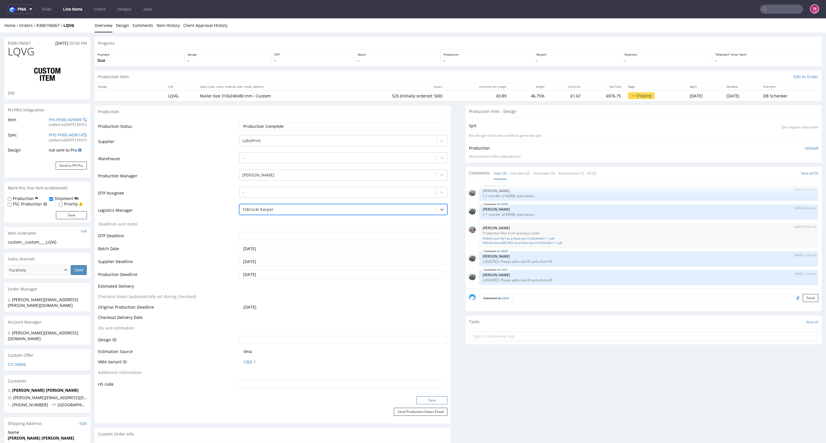
click at [435, 400] on button "Save" at bounding box center [432, 401] width 31 height 8
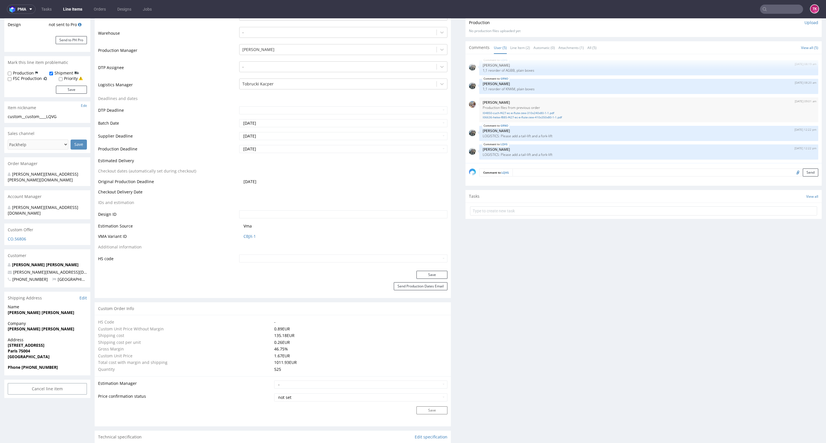
scroll to position [172, 0]
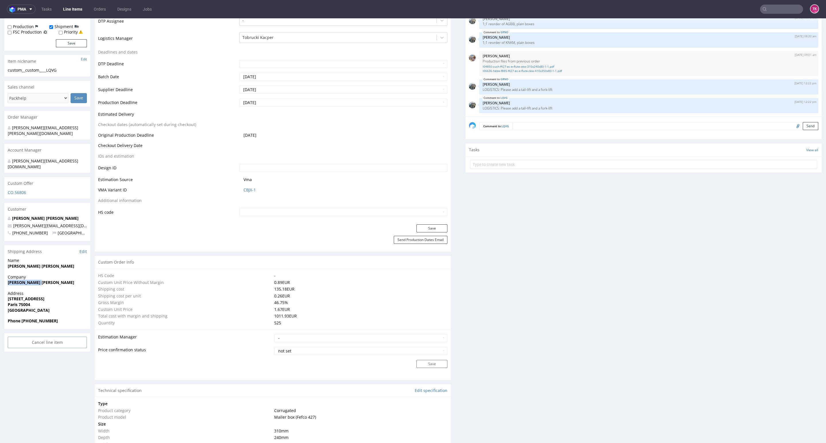
drag, startPoint x: 7, startPoint y: 275, endPoint x: 65, endPoint y: 271, distance: 57.5
copy strong "[PERSON_NAME] [PERSON_NAME]"
drag, startPoint x: 3, startPoint y: 252, endPoint x: 56, endPoint y: 257, distance: 53.6
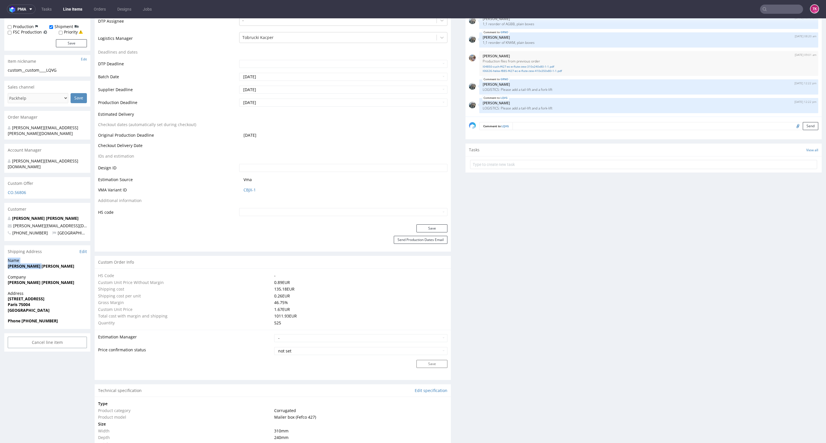
drag, startPoint x: 51, startPoint y: 262, endPoint x: 48, endPoint y: 260, distance: 3.5
click at [50, 262] on div "Name Luna Bouckaert" at bounding box center [47, 266] width 86 height 16
click at [47, 264] on span "[PERSON_NAME] [PERSON_NAME]" at bounding box center [47, 267] width 79 height 6
drag, startPoint x: 47, startPoint y: 254, endPoint x: 0, endPoint y: 261, distance: 47.2
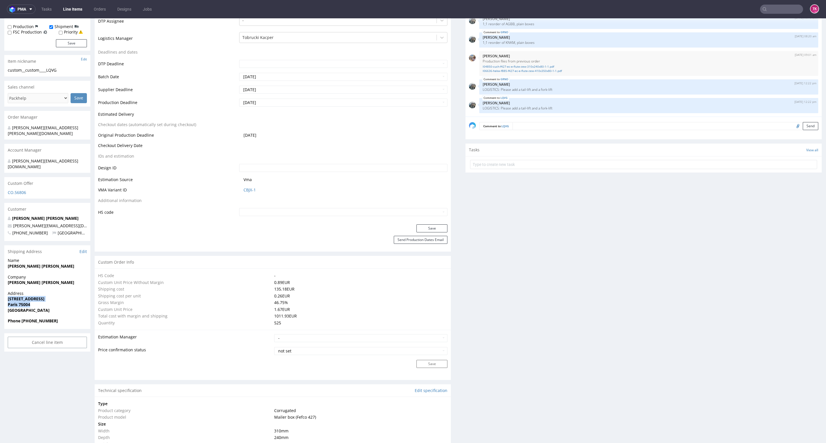
drag, startPoint x: 3, startPoint y: 287, endPoint x: 49, endPoint y: 291, distance: 46.6
copy p "5 Place des Vosges Paris 75004"
drag, startPoint x: 73, startPoint y: 212, endPoint x: 0, endPoint y: 216, distance: 73.6
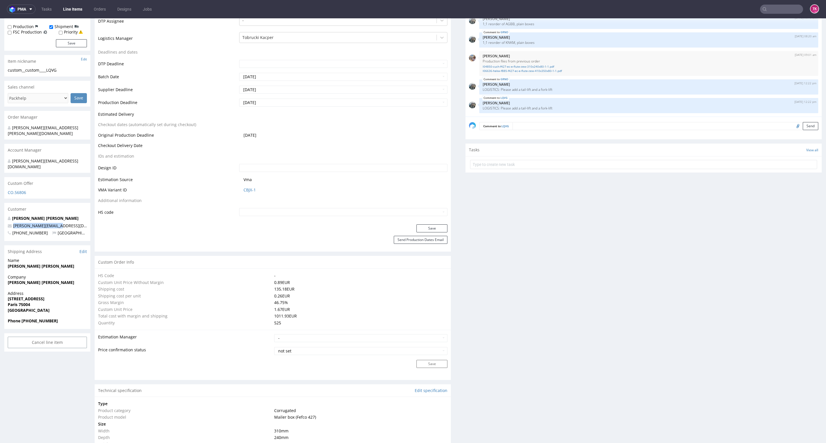
copy span "[PERSON_NAME][EMAIL_ADDRESS][DOMAIN_NAME]"
drag, startPoint x: 62, startPoint y: 302, endPoint x: 24, endPoint y: 318, distance: 41.7
click at [23, 317] on section "Shipping Address Edit Name Luna Bouckaert Company Luna Bouckaert Address 5 Plac…" at bounding box center [47, 288] width 86 height 84
click at [24, 318] on div "Phone +33187445871" at bounding box center [47, 323] width 86 height 11
click at [25, 318] on strong "Phone +33187445871" at bounding box center [33, 320] width 50 height 5
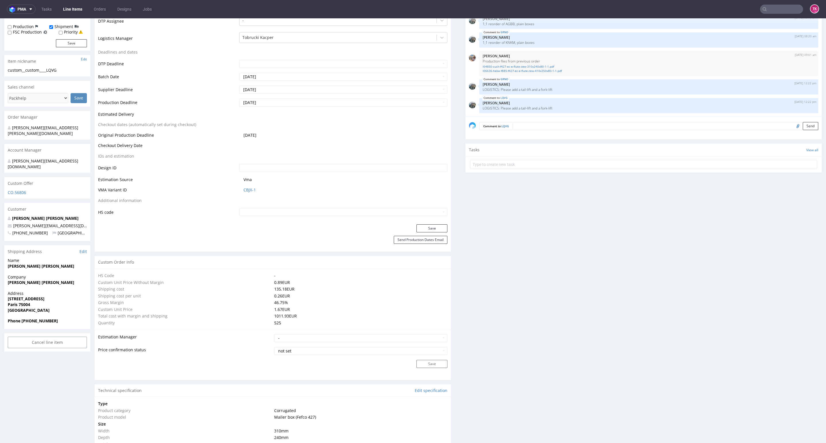
drag, startPoint x: 22, startPoint y: 309, endPoint x: 61, endPoint y: 308, distance: 39.9
click at [61, 318] on span "Phone +33187445871" at bounding box center [47, 321] width 79 height 6
copy strong "+33187445871"
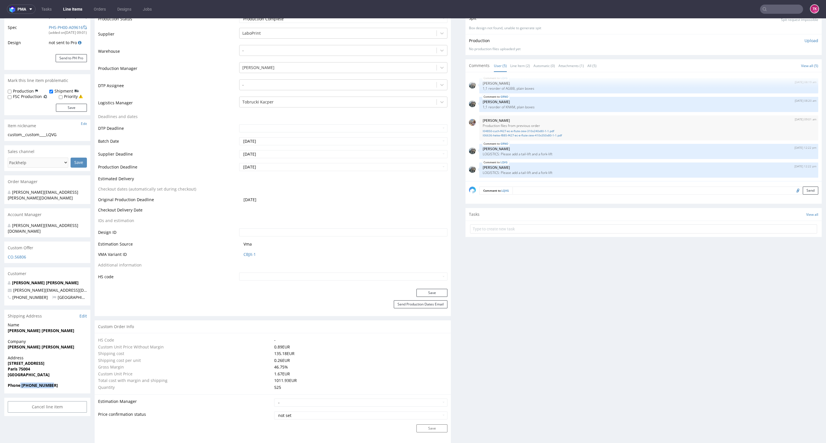
scroll to position [0, 0]
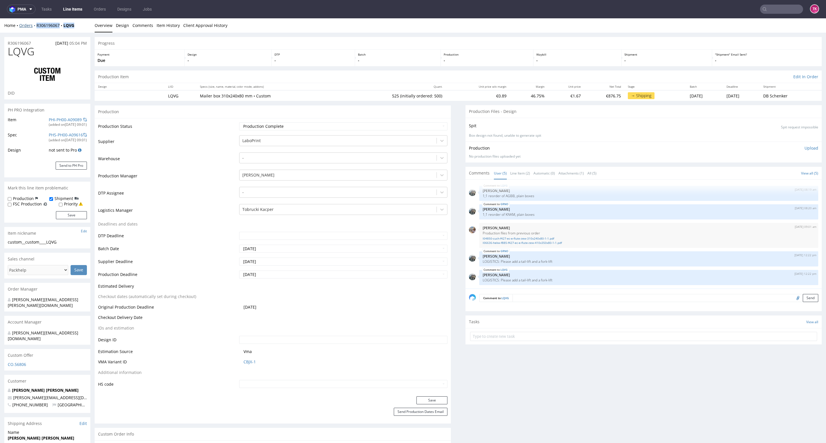
drag, startPoint x: 76, startPoint y: 24, endPoint x: 36, endPoint y: 24, distance: 40.4
click at [36, 24] on div "Home Orders R306196067 LQVG" at bounding box center [47, 26] width 86 height 6
copy div "R306196067 LQVG"
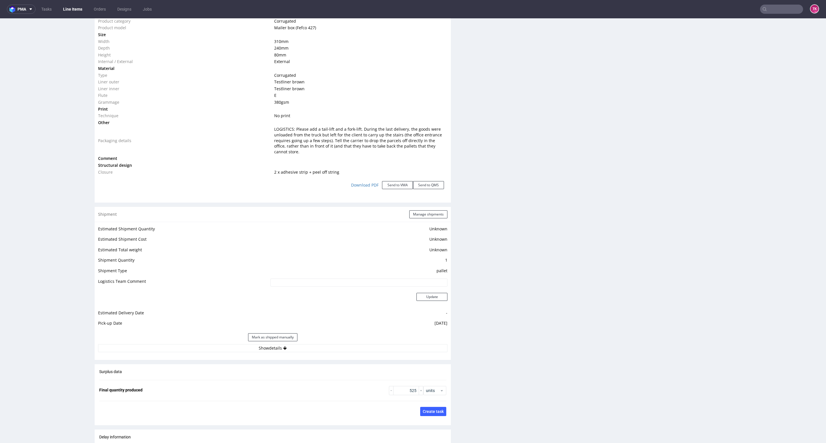
scroll to position [645, 0]
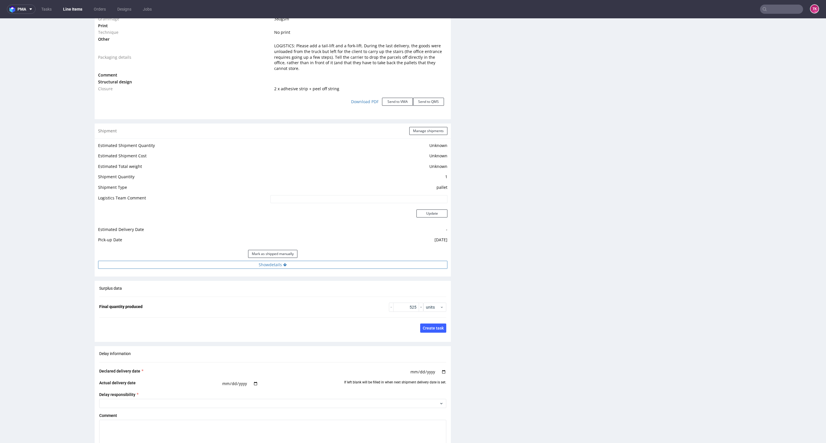
click at [326, 261] on button "Show details" at bounding box center [272, 265] width 349 height 8
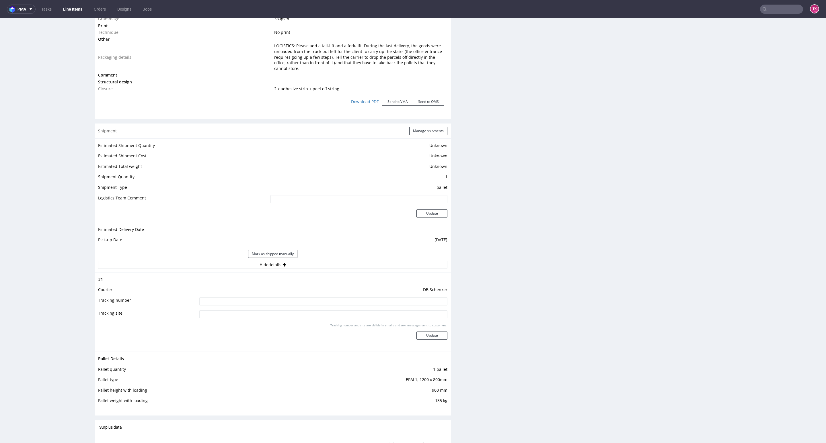
click at [280, 298] on input at bounding box center [323, 302] width 248 height 8
paste input "PLWAW510004288"
type input "PLWAW510004288"
click at [421, 325] on div "Tracking number and site are visible in emails and text messages sent to custom…" at bounding box center [323, 334] width 248 height 21
click at [423, 332] on button "Update" at bounding box center [432, 336] width 31 height 8
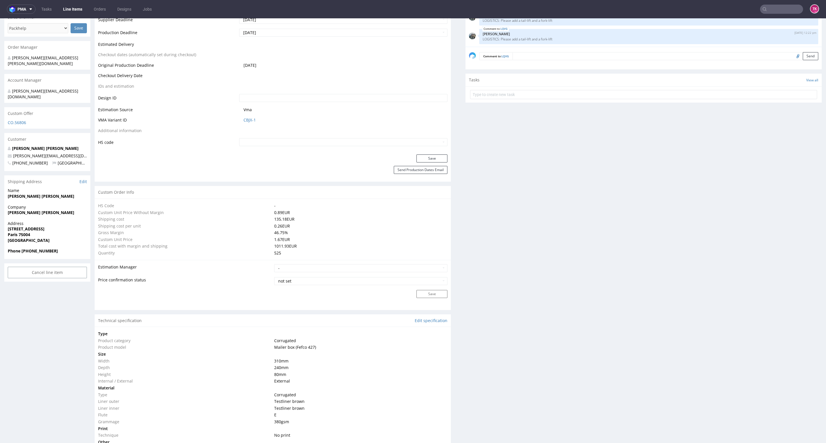
scroll to position [1, 0]
click at [83, 7] on link "Line Items" at bounding box center [73, 9] width 26 height 9
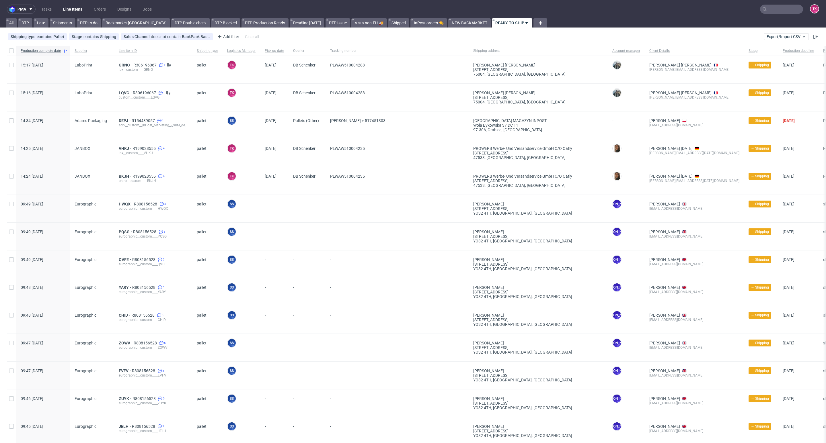
click at [777, 11] on input "text" at bounding box center [781, 9] width 43 height 9
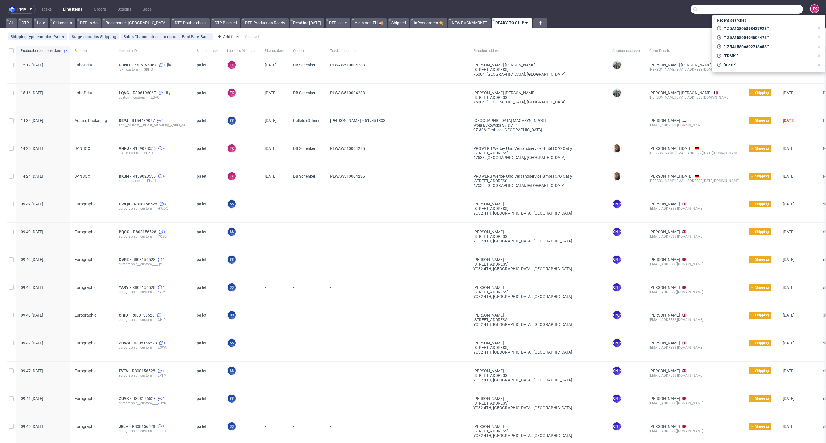
paste input "40257145950412736560"
type input "4025714595041273656"
click at [740, 27] on div "DICR" at bounding box center [768, 24] width 103 height 10
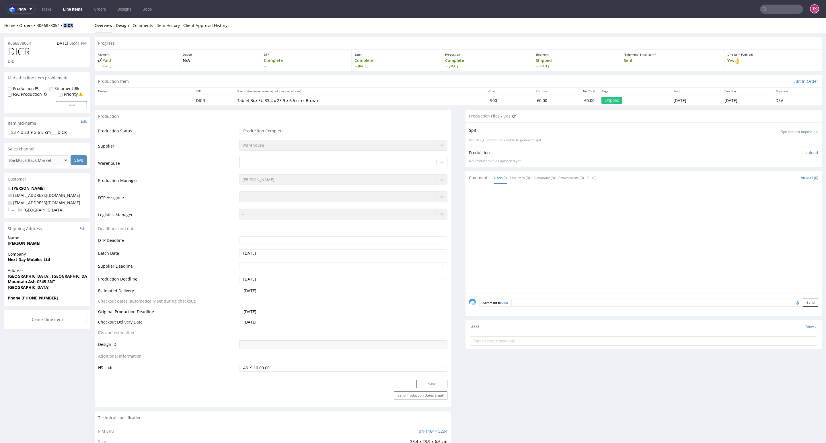
drag, startPoint x: 80, startPoint y: 22, endPoint x: 63, endPoint y: 42, distance: 26.0
click at [61, 31] on div "Home Orders R066878054 DICR Overview Design Comments Item History Client Approv…" at bounding box center [413, 25] width 826 height 14
copy strong "DICR"
click at [62, 9] on link "Line Items" at bounding box center [73, 9] width 26 height 9
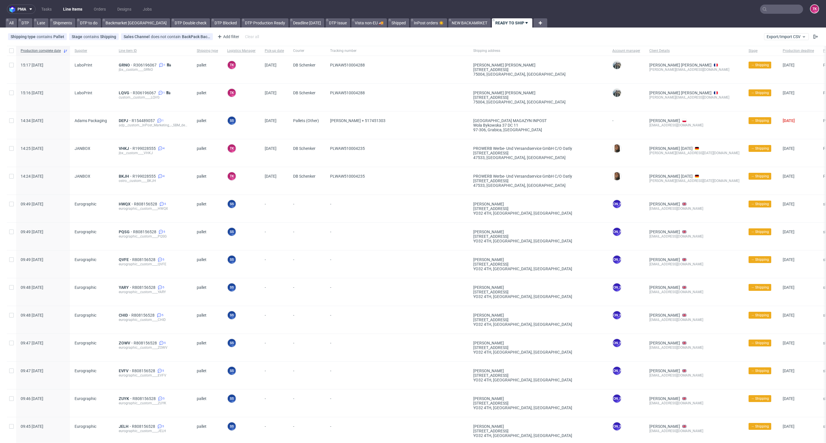
click at [77, 6] on link "Line Items" at bounding box center [73, 9] width 26 height 9
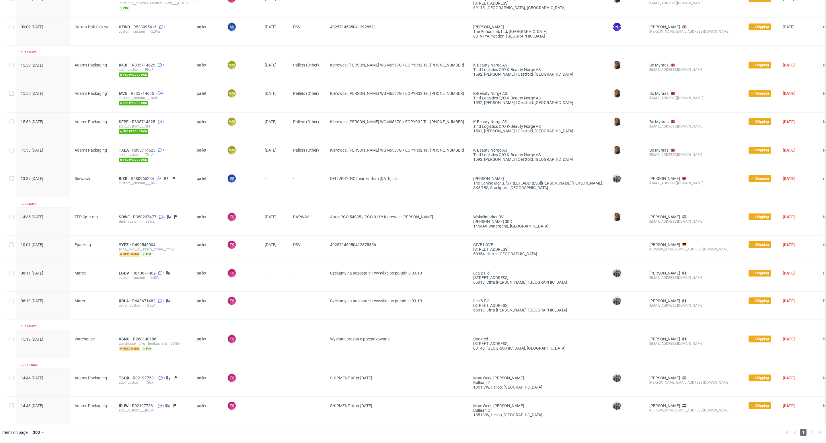
scroll to position [1092, 0]
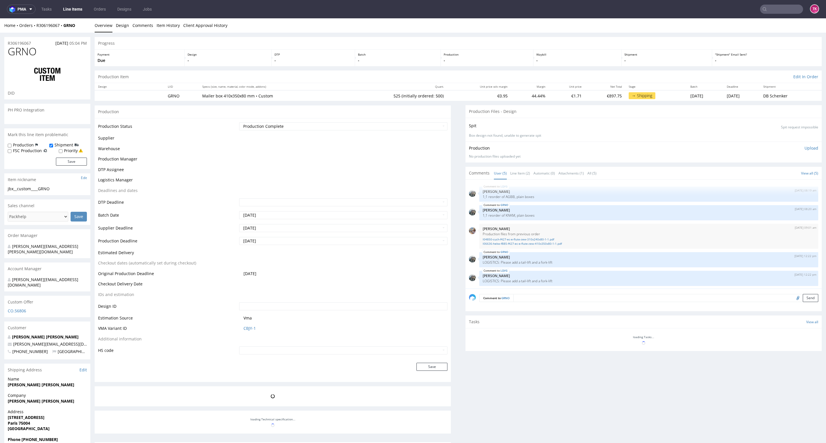
scroll to position [1, 0]
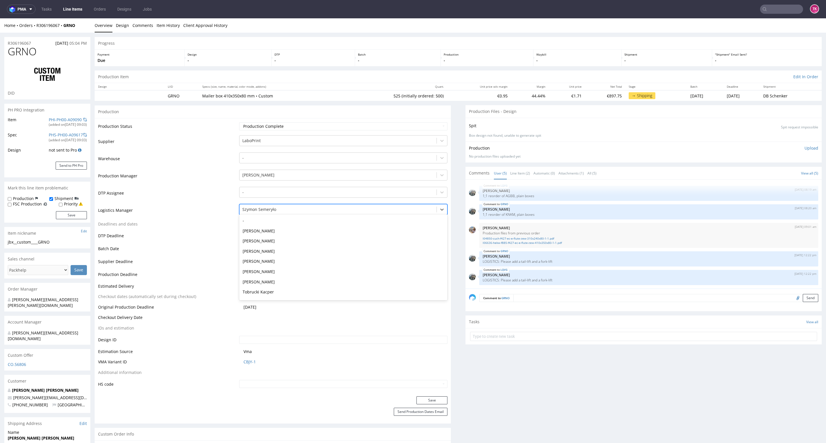
drag, startPoint x: 299, startPoint y: 206, endPoint x: 298, endPoint y: 210, distance: 4.5
click at [299, 207] on div "Szymon Semeryło" at bounding box center [338, 209] width 197 height 9
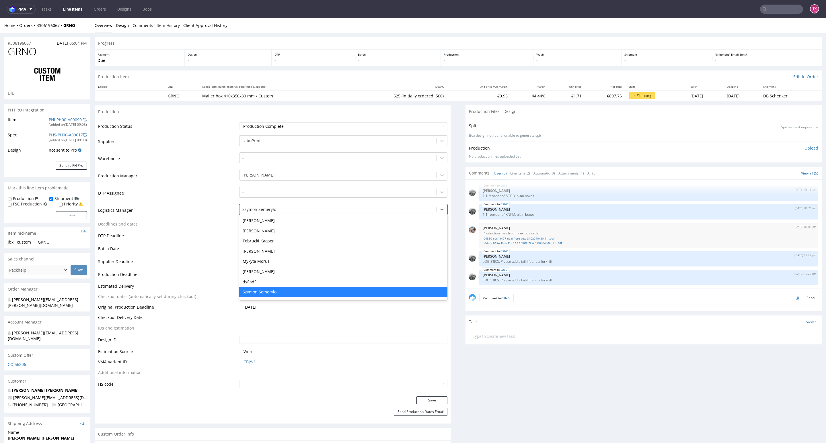
type input "t"
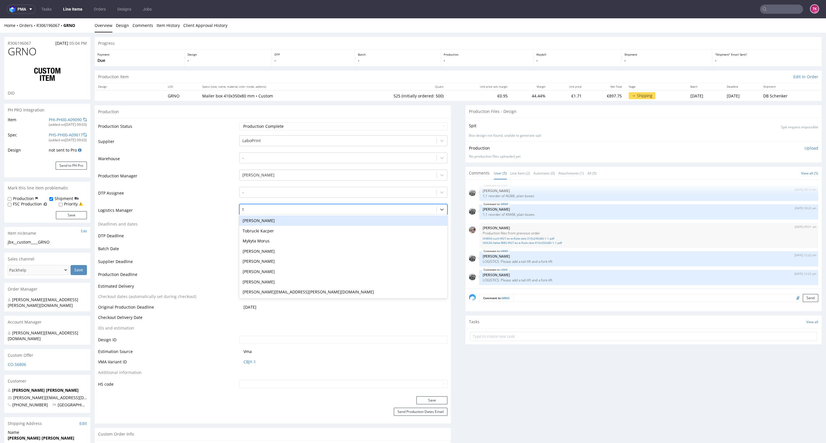
scroll to position [0, 0]
drag, startPoint x: 284, startPoint y: 221, endPoint x: 283, endPoint y: 226, distance: 4.9
click at [283, 224] on div "[PERSON_NAME]" at bounding box center [343, 221] width 208 height 10
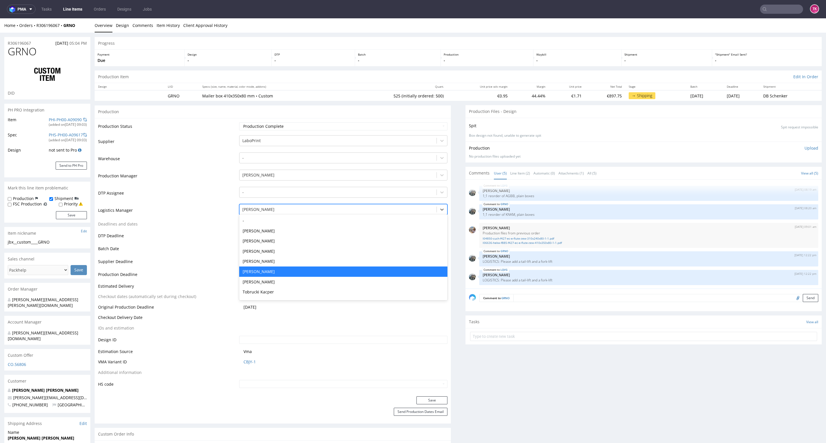
click at [285, 209] on div at bounding box center [337, 209] width 191 height 7
type input "t"
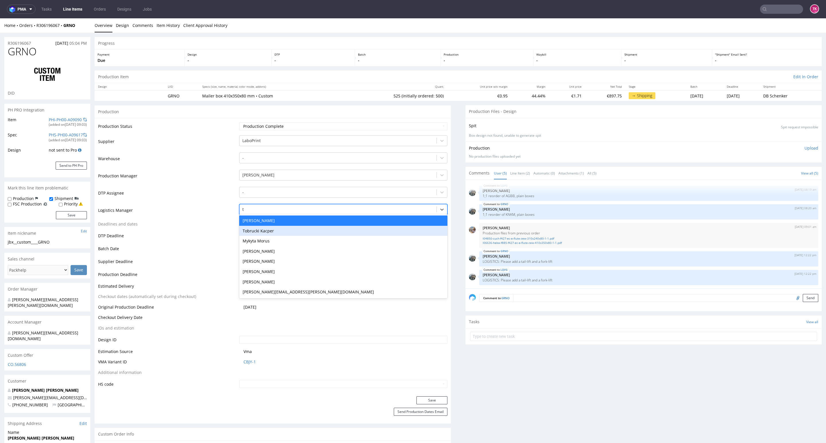
click at [279, 235] on div "Tobrucki Kacper" at bounding box center [343, 231] width 208 height 10
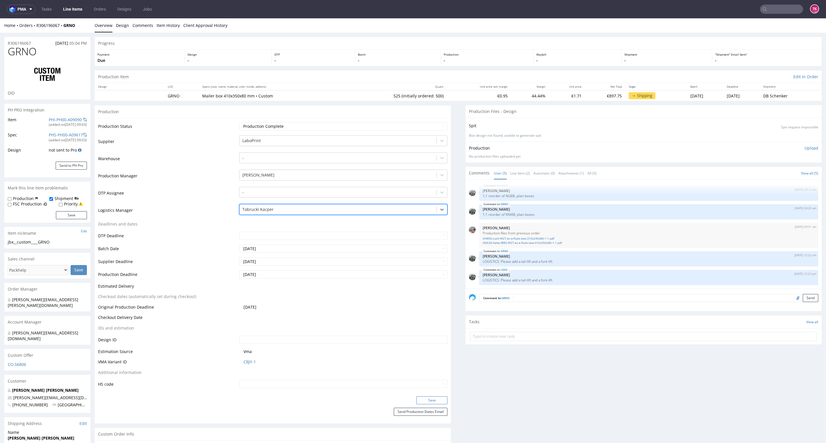
click at [425, 399] on button "Save" at bounding box center [432, 401] width 31 height 8
drag, startPoint x: 80, startPoint y: 25, endPoint x: 59, endPoint y: 31, distance: 22.3
click at [59, 31] on div "Home Orders R306196067 GRNO Overview Design Comments Item History Client Approv…" at bounding box center [413, 25] width 826 height 14
copy strong "GRNO"
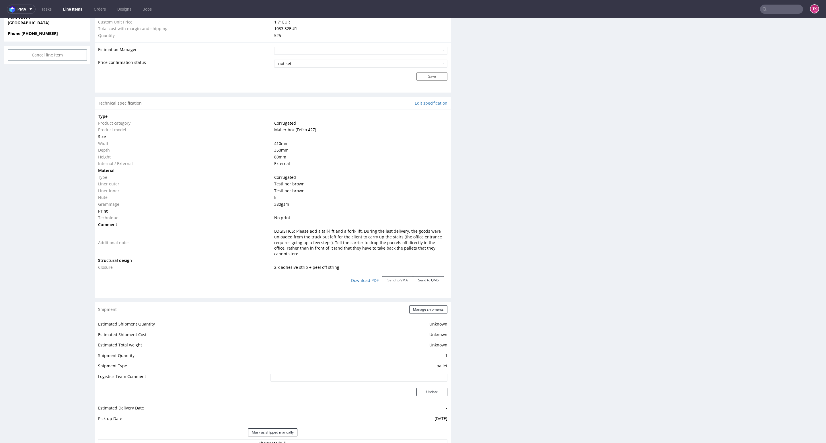
scroll to position [516, 0]
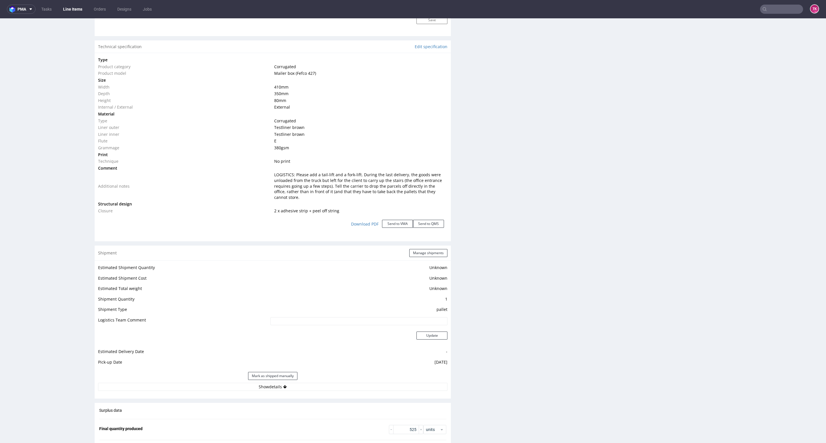
drag, startPoint x: 373, startPoint y: 381, endPoint x: 371, endPoint y: 387, distance: 6.6
click at [371, 385] on button "Show details" at bounding box center [272, 387] width 349 height 8
click at [317, 420] on input at bounding box center [323, 424] width 248 height 8
paste input "PLWAW510004288"
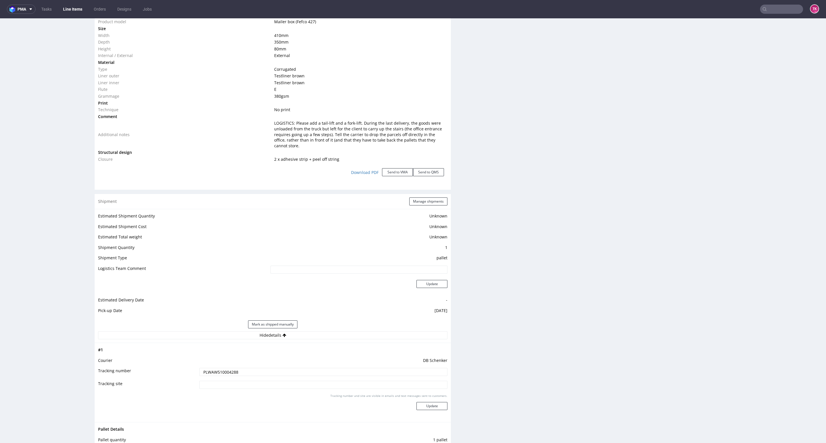
scroll to position [688, 0]
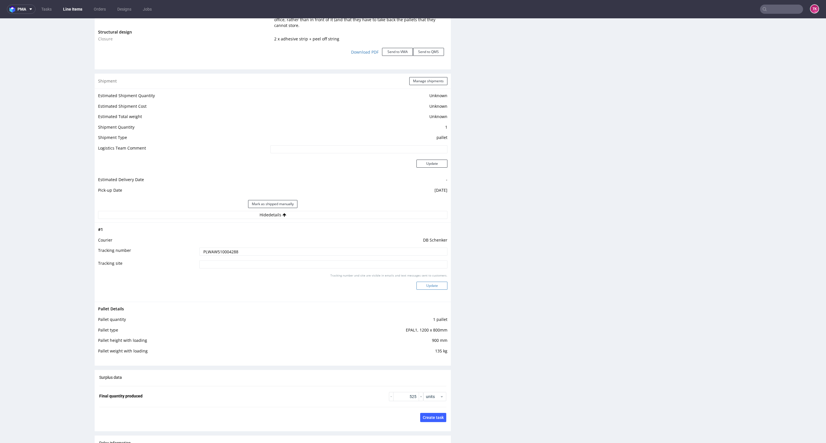
type input "PLWAW510004288"
click at [429, 282] on button "Update" at bounding box center [432, 286] width 31 height 8
